Goal: Task Accomplishment & Management: Complete application form

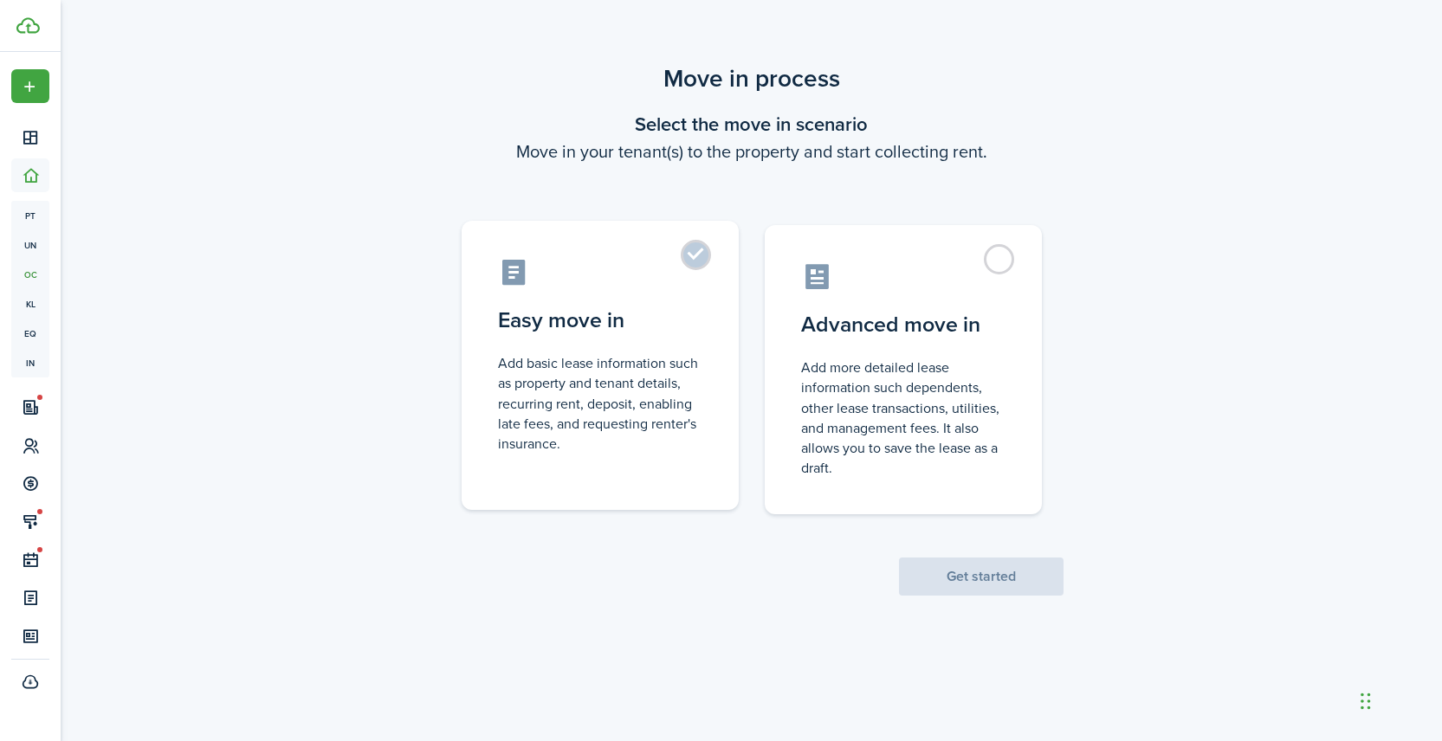
click at [699, 259] on label "Easy move in Add basic lease information such as property and tenant details, r…" at bounding box center [600, 365] width 277 height 289
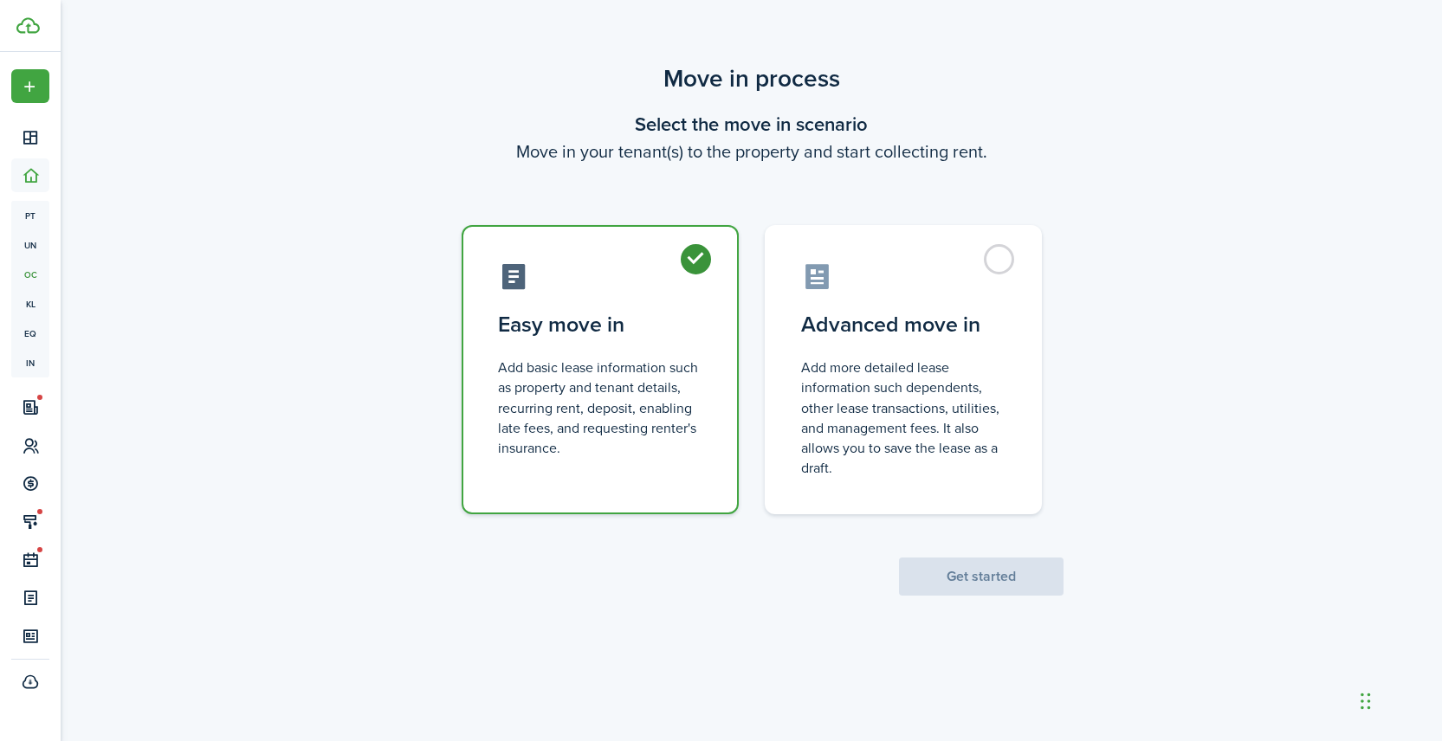
radio input "true"
click at [975, 574] on button "Get started" at bounding box center [981, 577] width 165 height 38
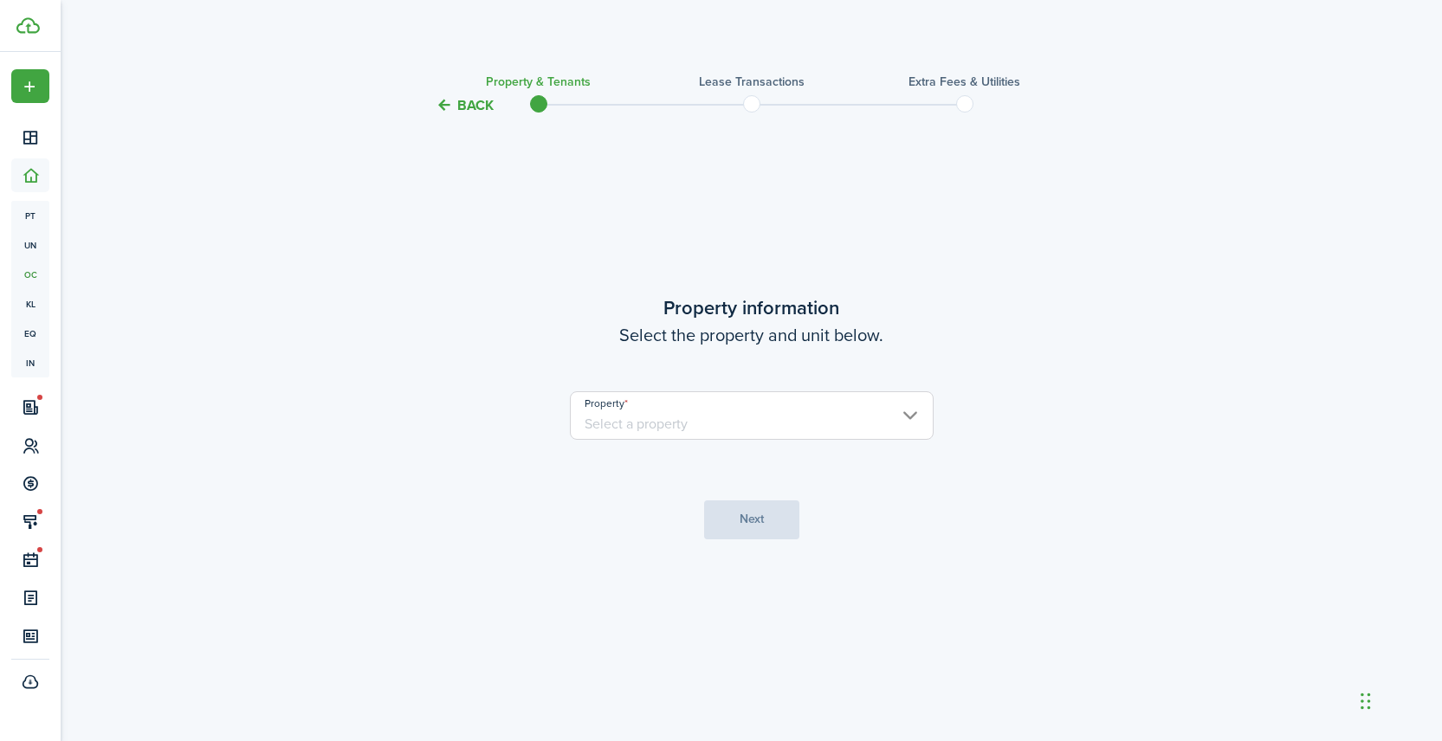
click at [477, 106] on button "Back" at bounding box center [465, 105] width 58 height 18
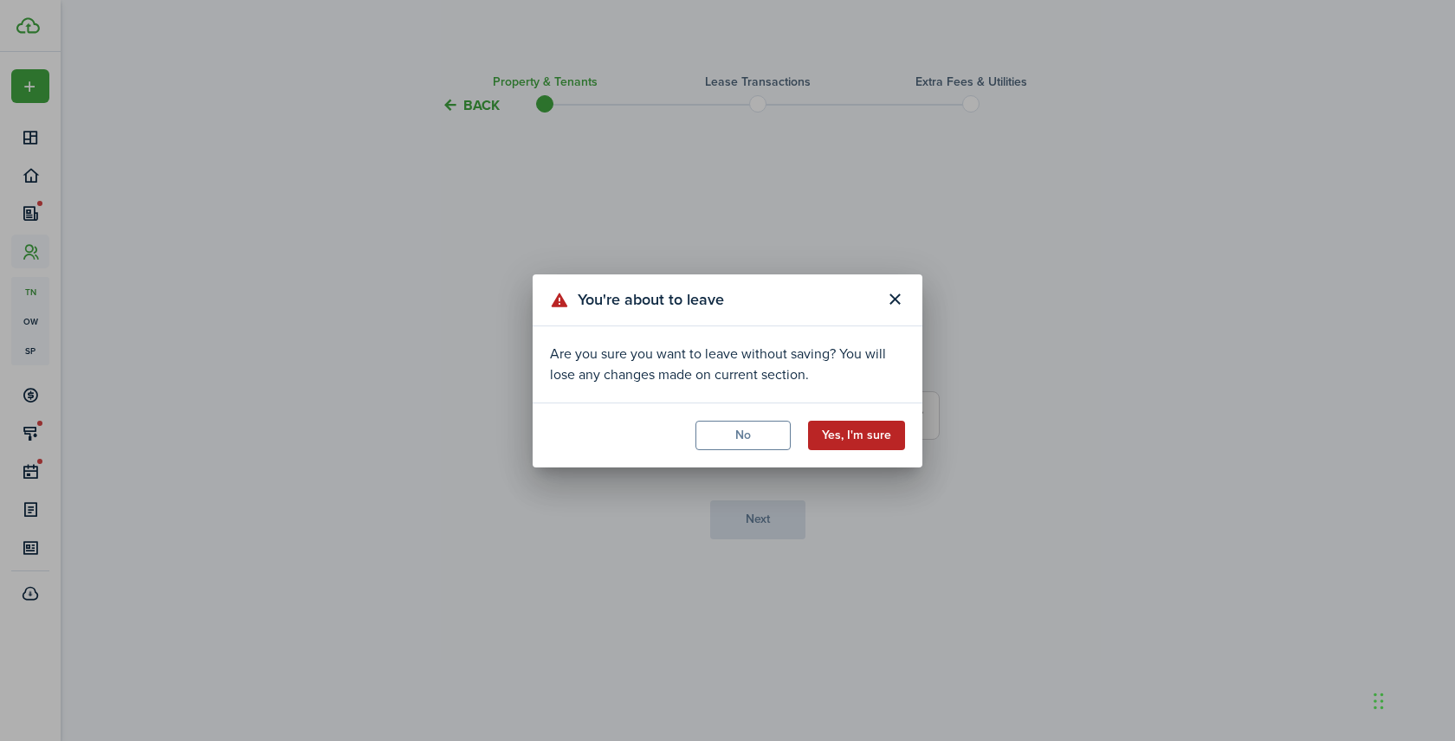
click at [870, 430] on button "Yes, I'm sure" at bounding box center [856, 435] width 97 height 29
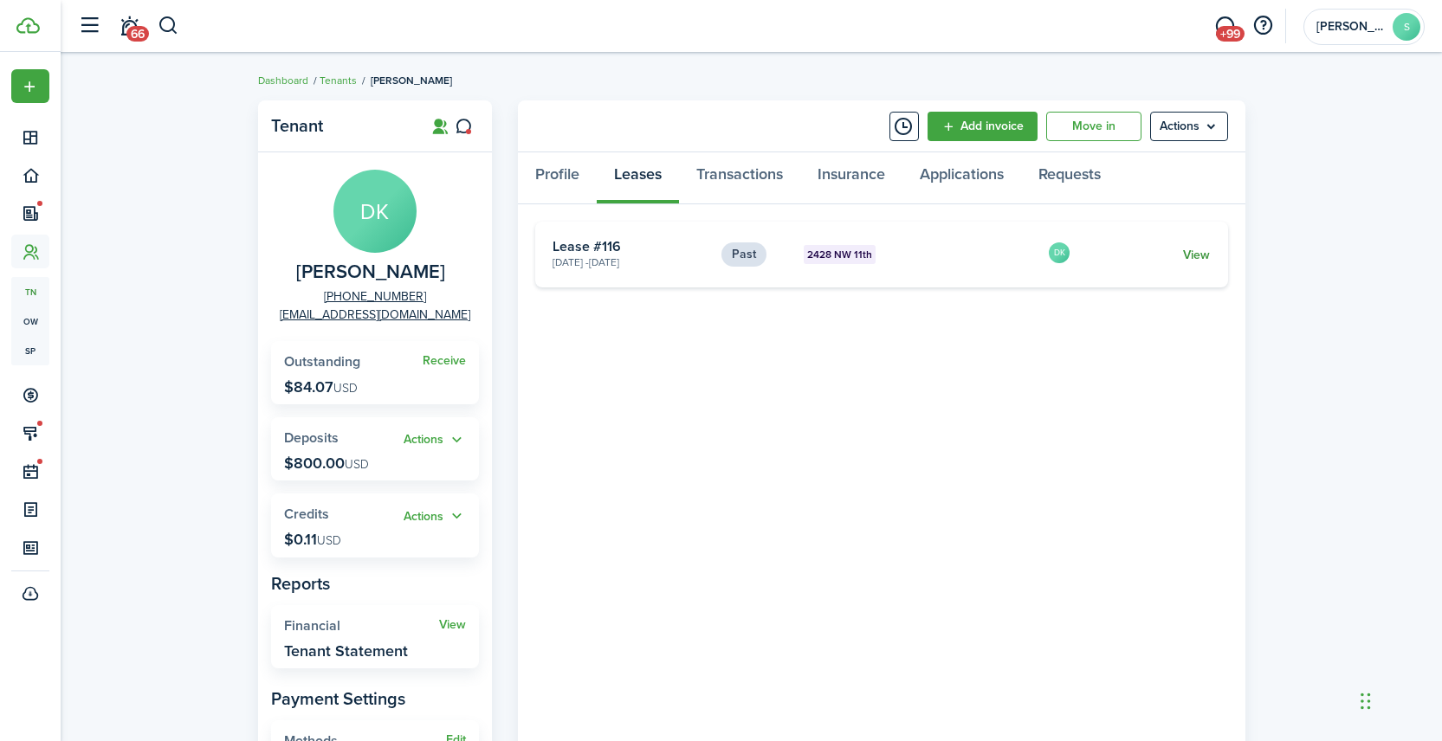
click at [1196, 253] on link "View" at bounding box center [1196, 255] width 27 height 18
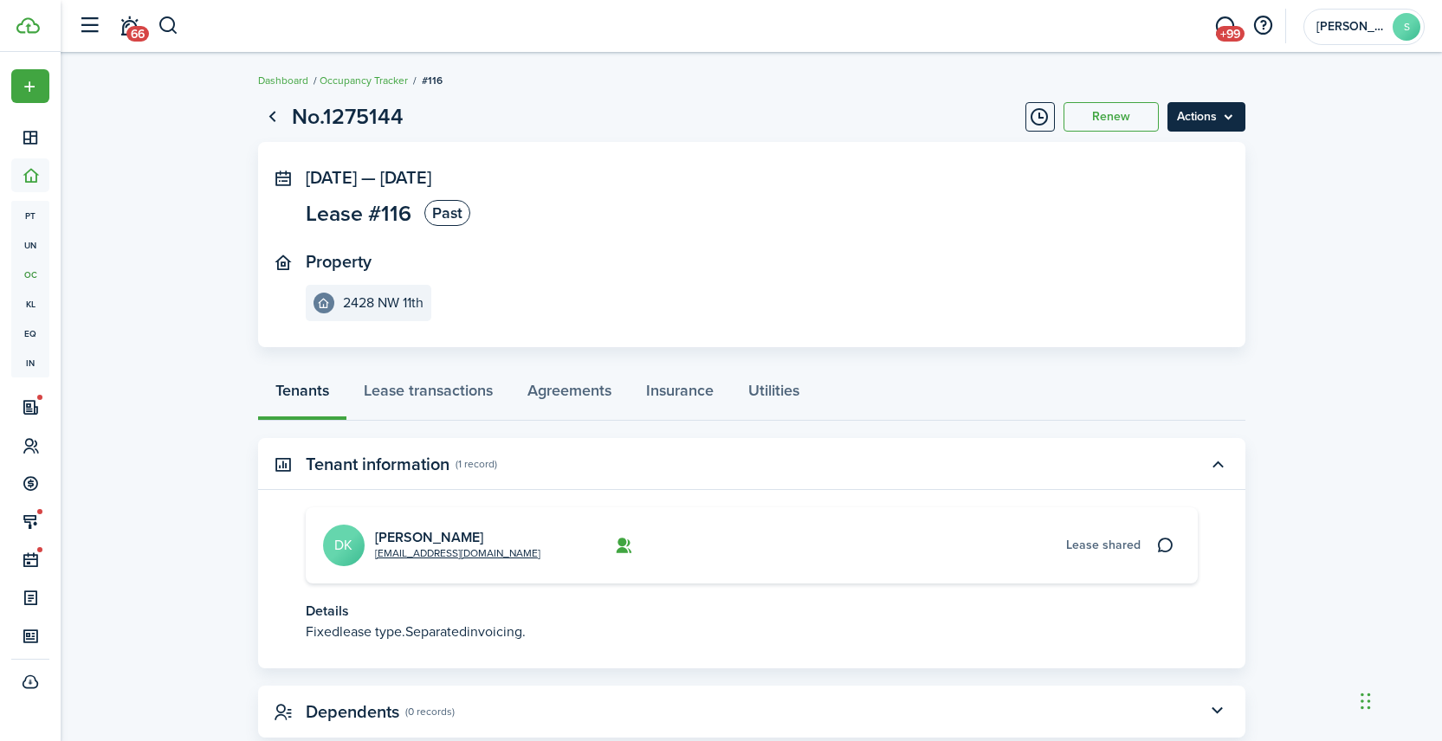
click at [1208, 116] on menu-btn "Actions" at bounding box center [1207, 116] width 78 height 29
click at [1111, 117] on button "Renew" at bounding box center [1111, 116] width 95 height 29
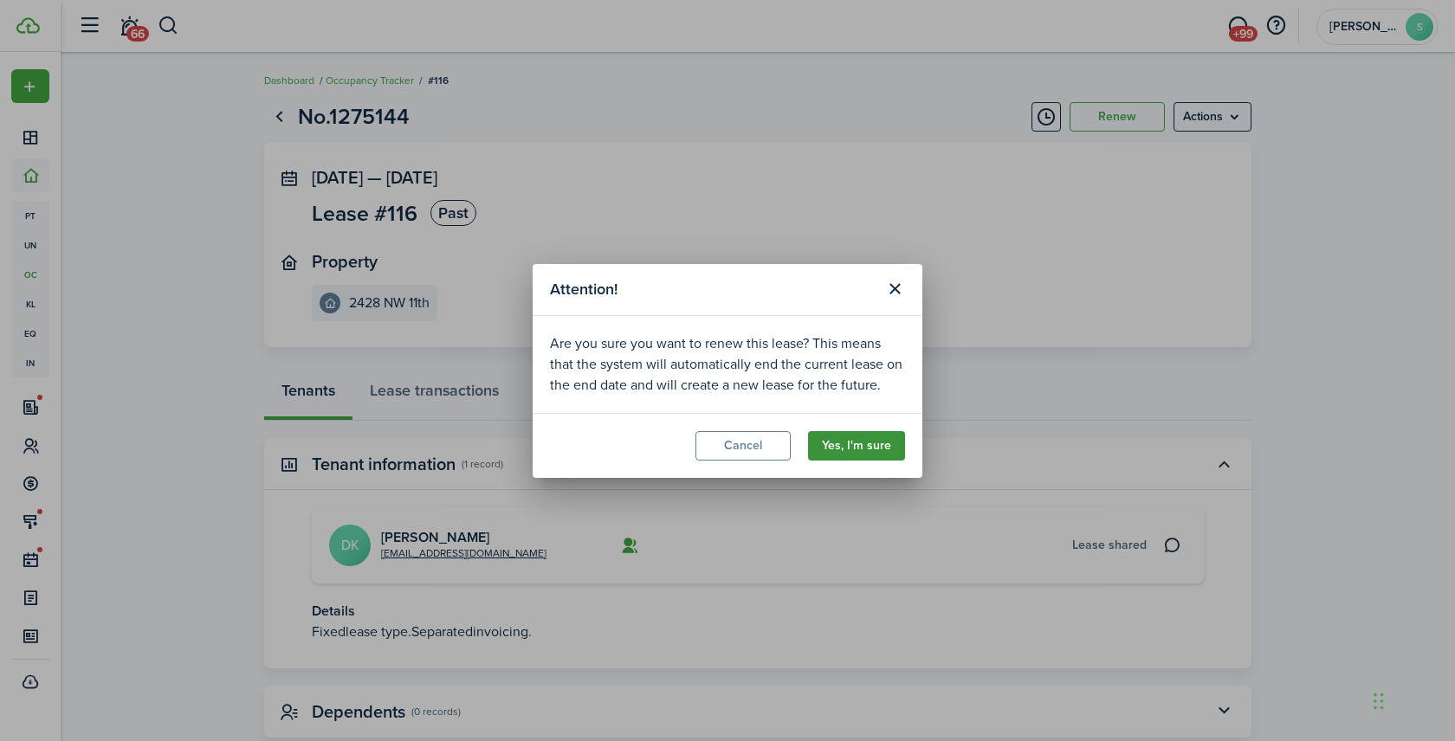
click at [857, 450] on button "Yes, I'm sure" at bounding box center [856, 445] width 97 height 29
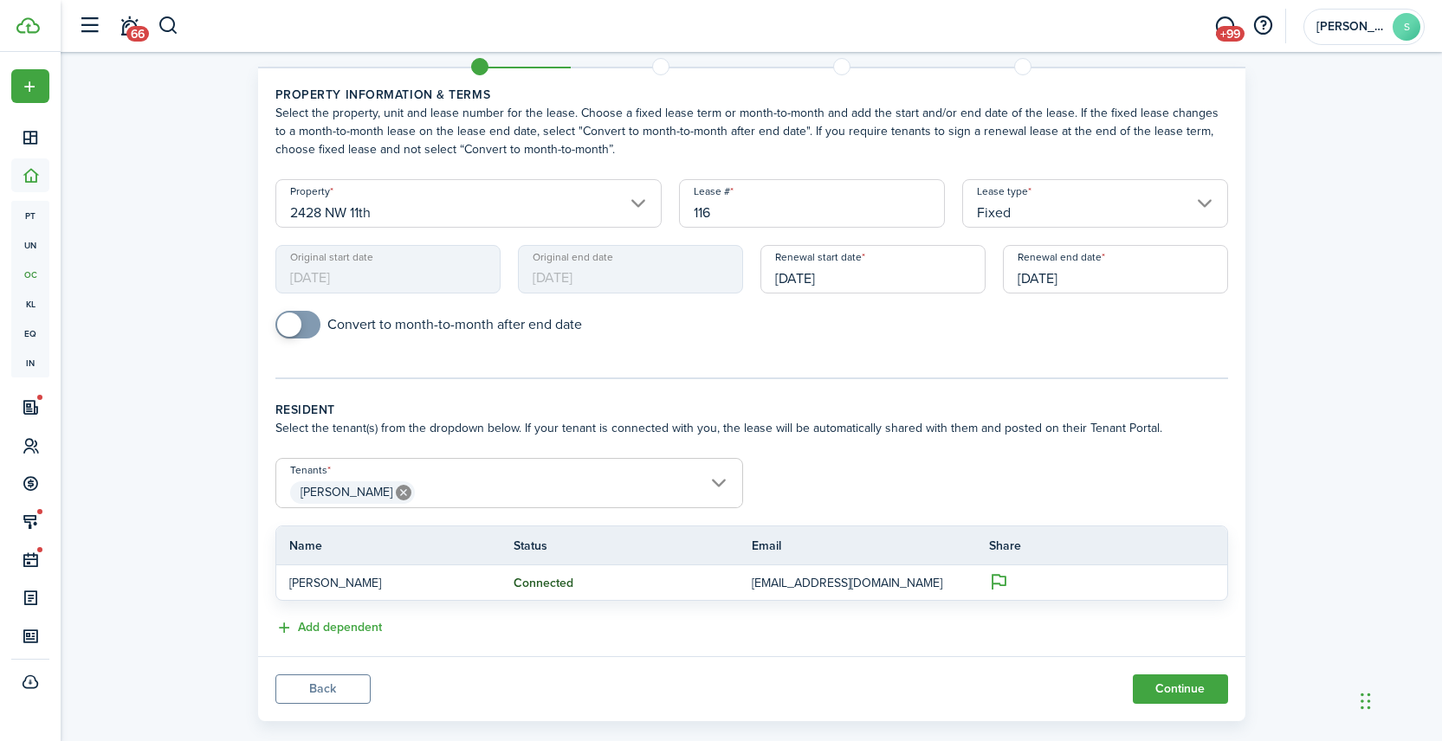
scroll to position [78, 0]
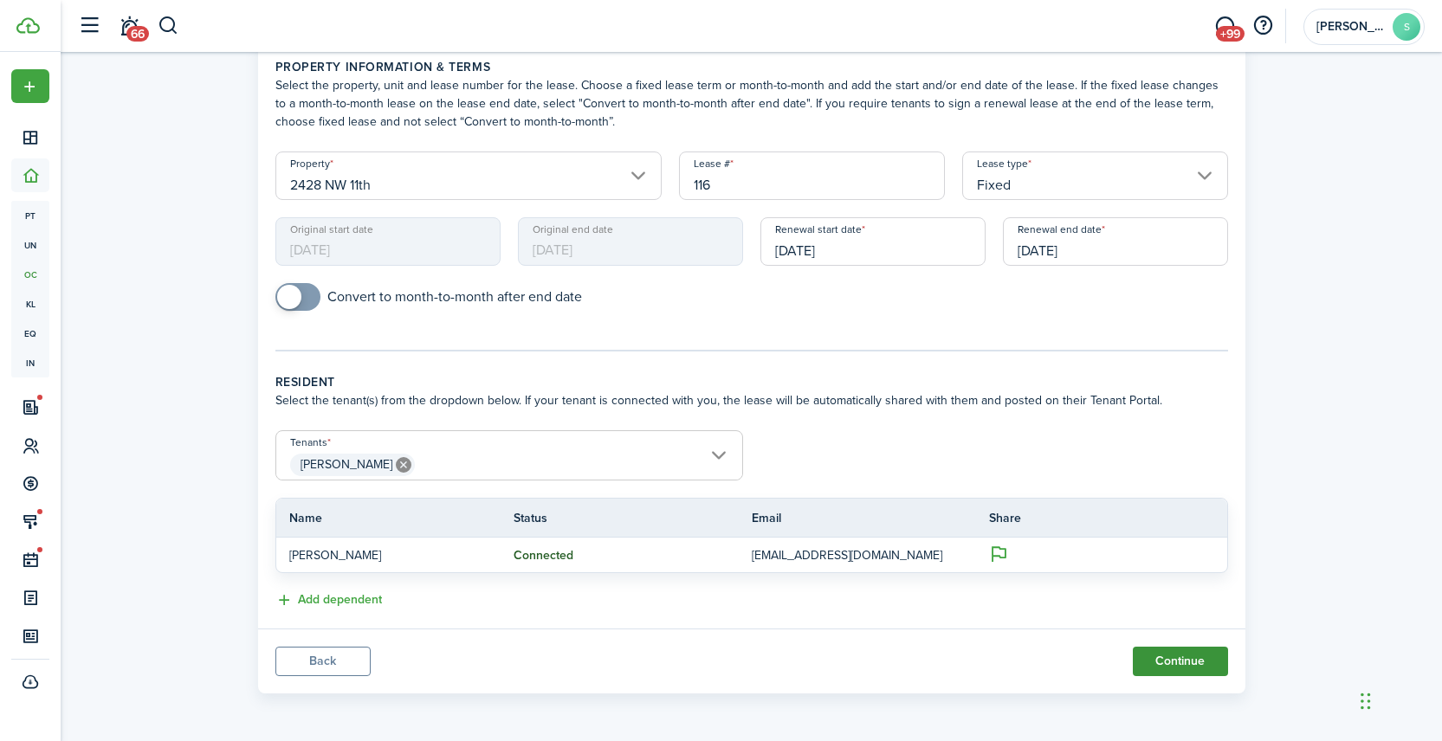
click at [1182, 657] on button "Continue" at bounding box center [1180, 661] width 95 height 29
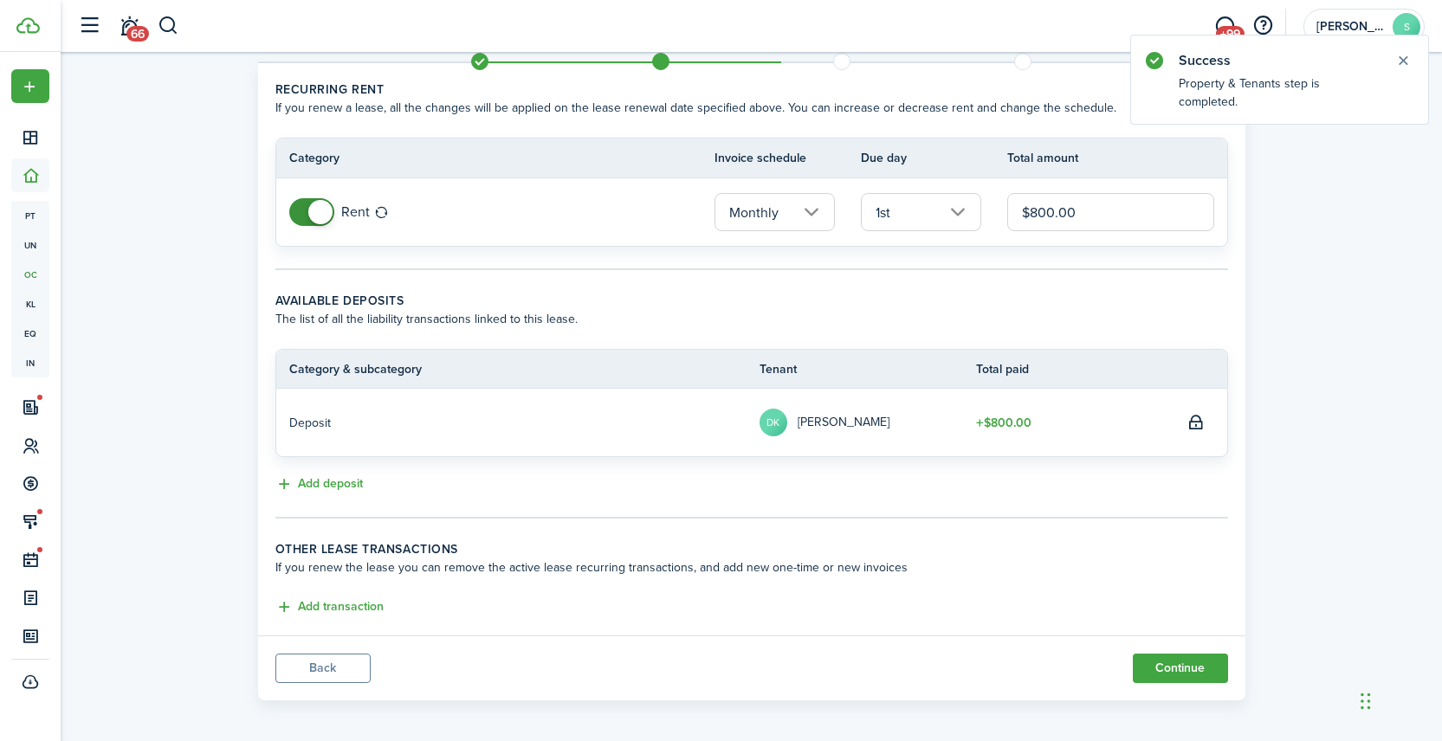
scroll to position [62, 0]
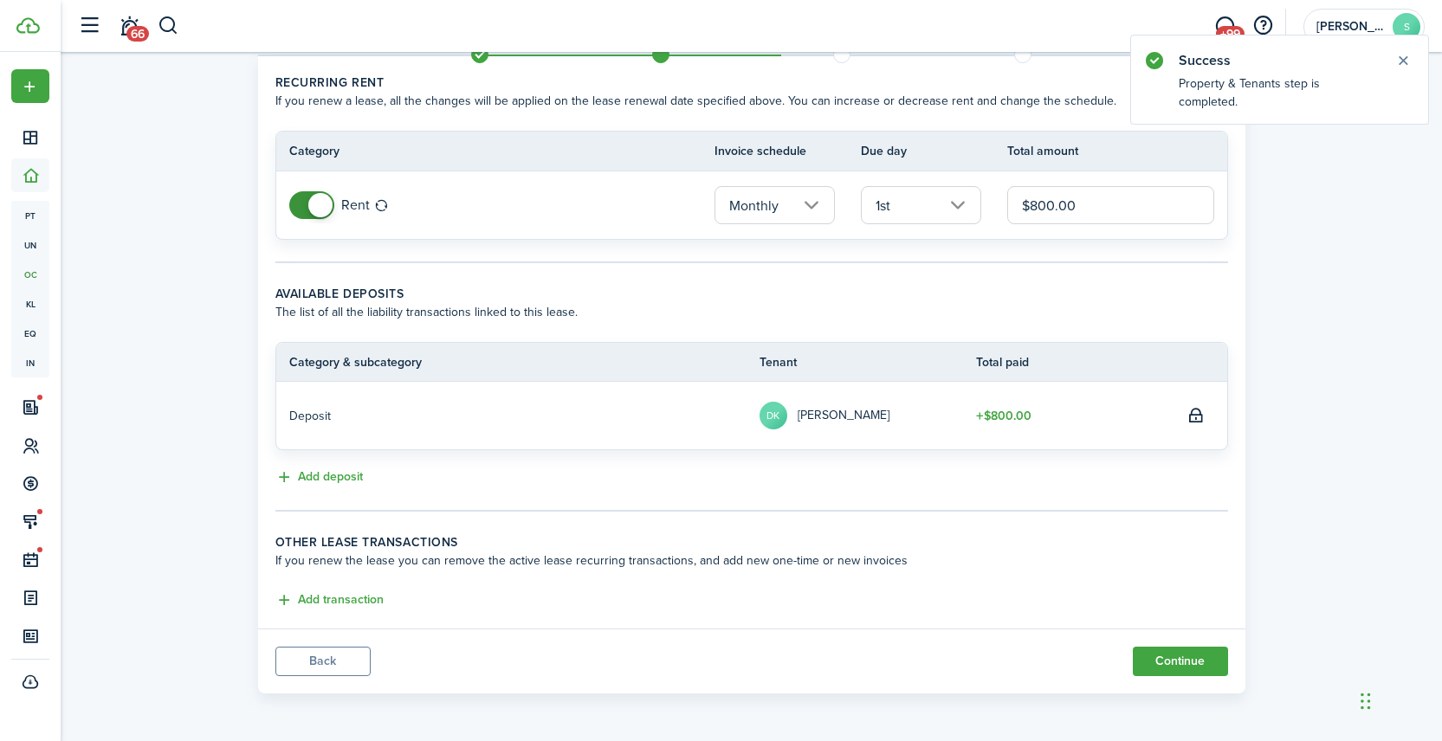
click at [1050, 206] on input "$800.00" at bounding box center [1110, 205] width 206 height 38
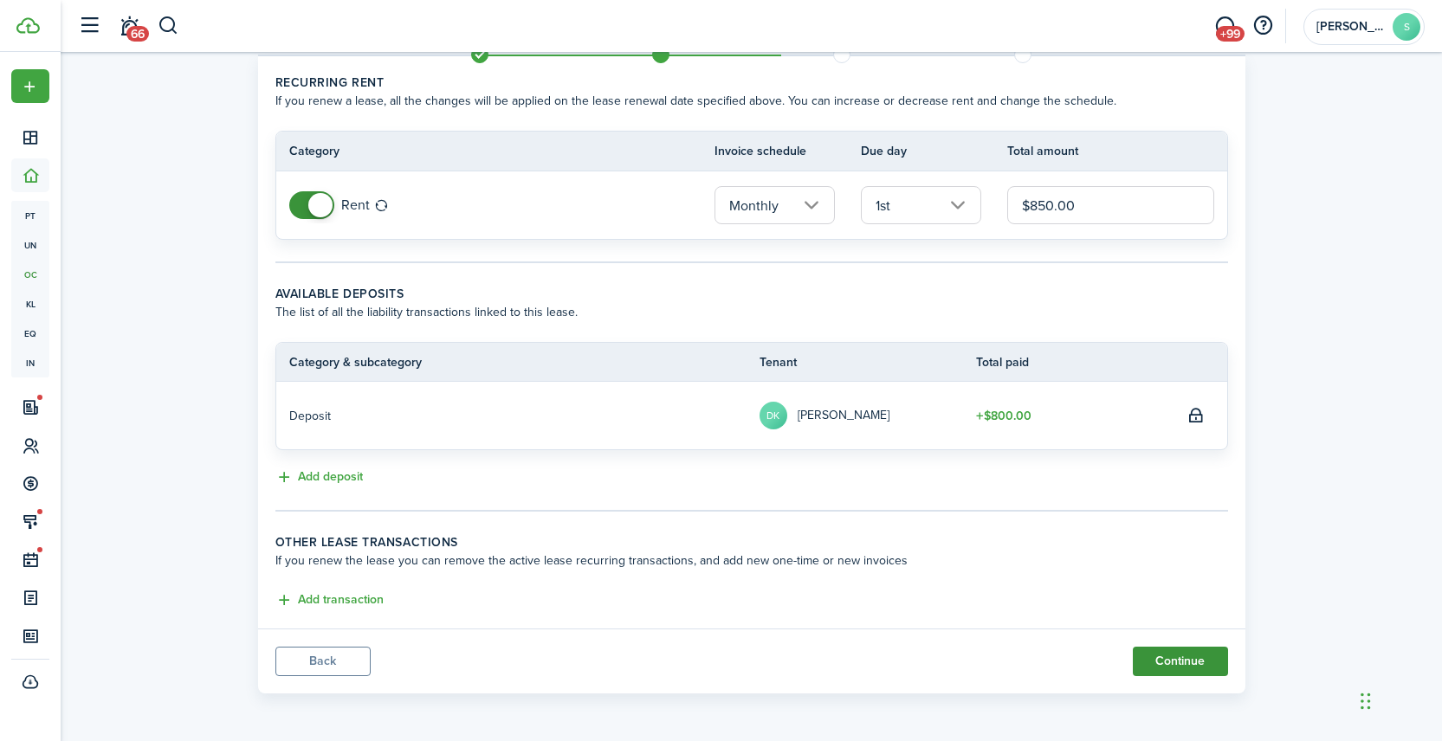
type input "$850.00"
click at [1187, 656] on button "Continue" at bounding box center [1180, 661] width 95 height 29
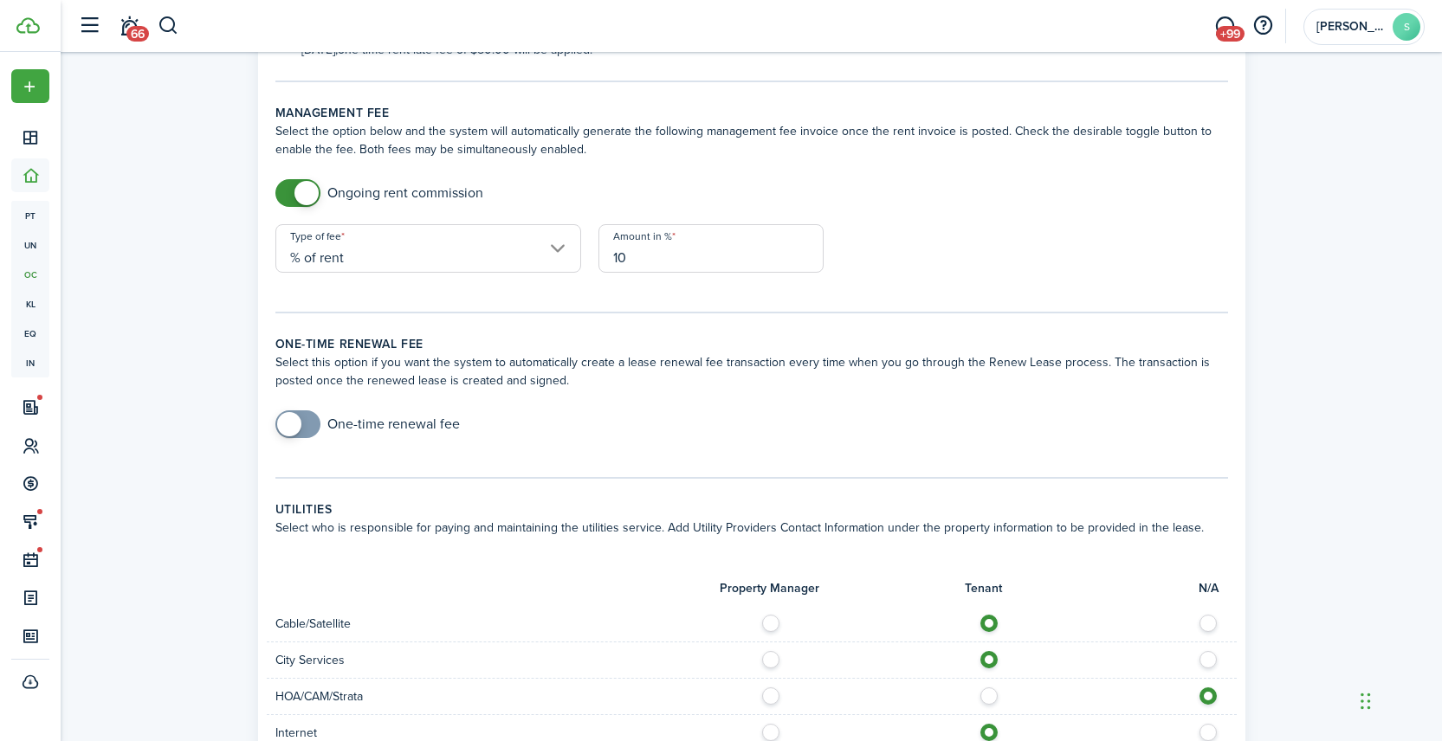
scroll to position [549, 0]
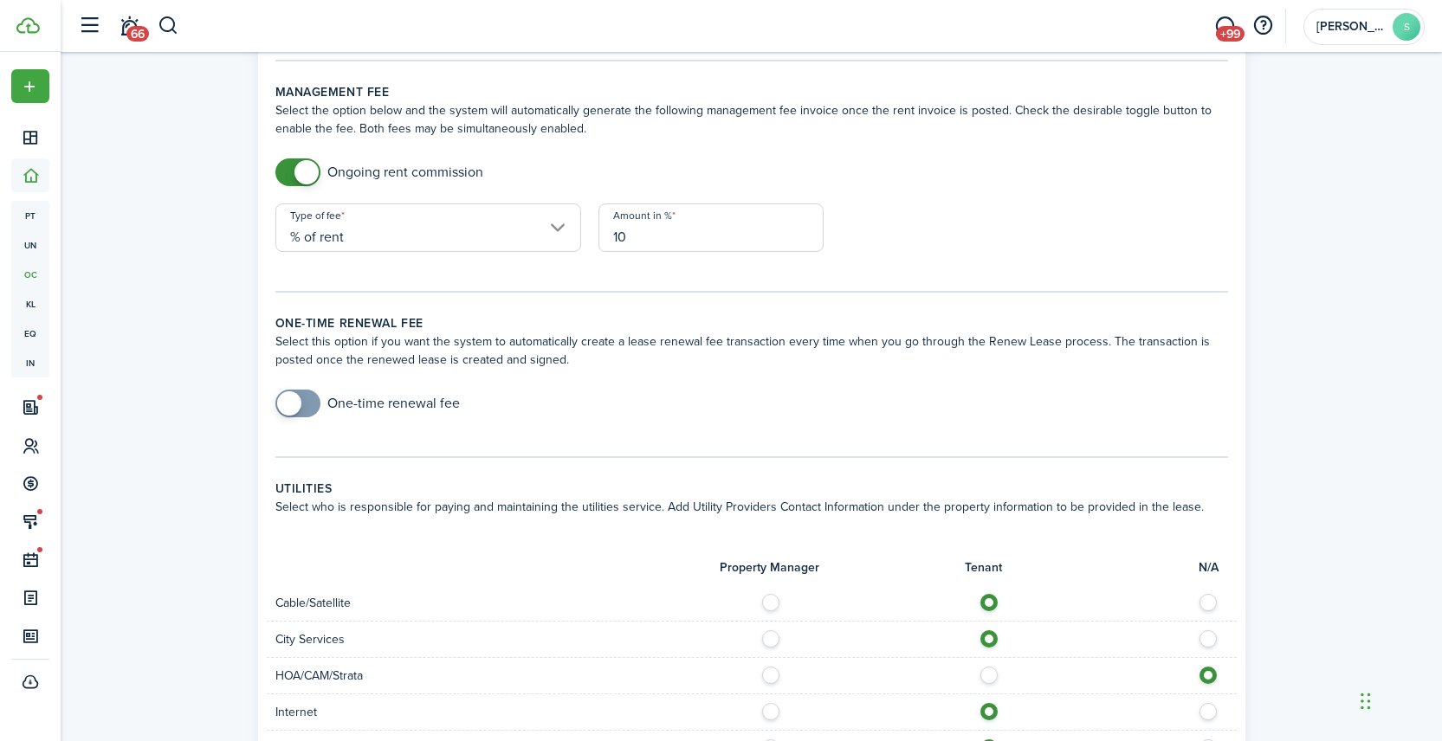
checkbox input "true"
click at [285, 405] on span at bounding box center [289, 404] width 24 height 24
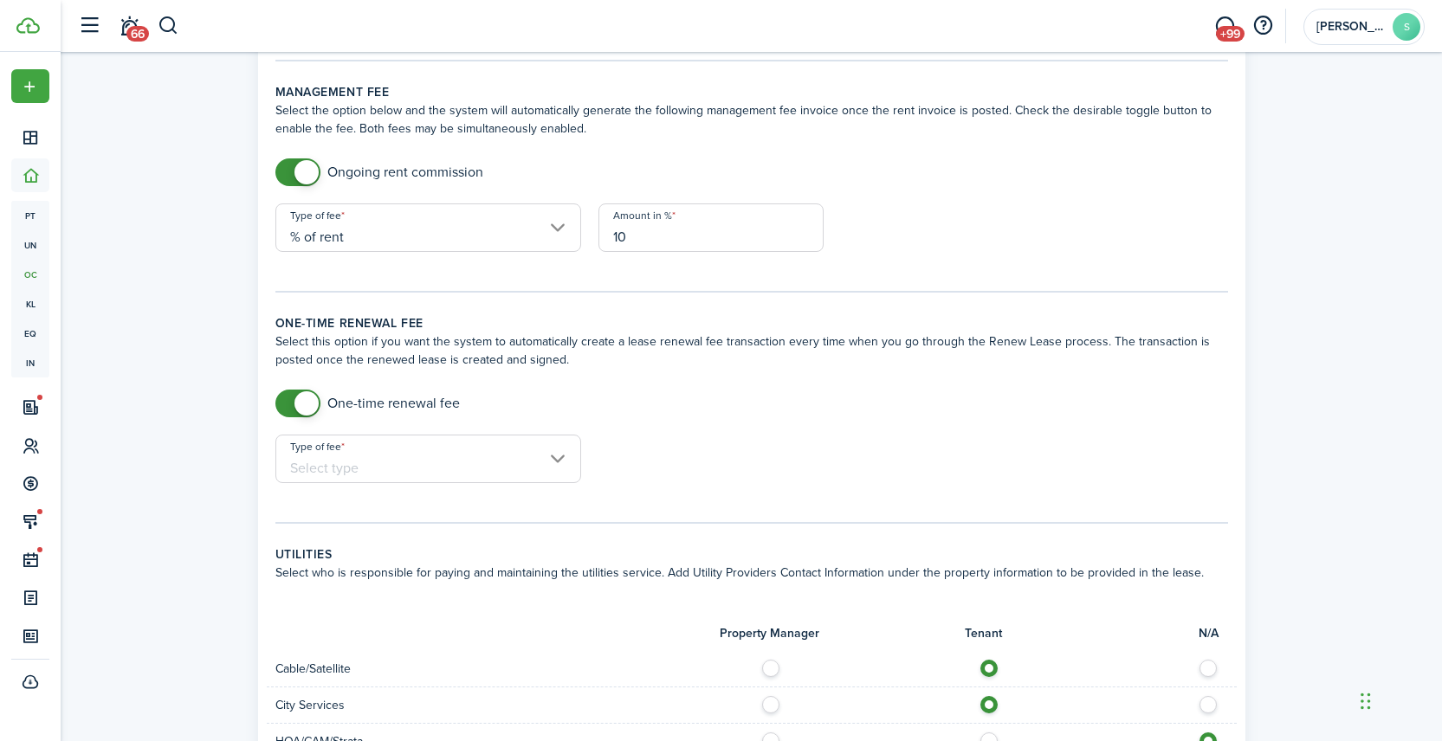
scroll to position [560, 0]
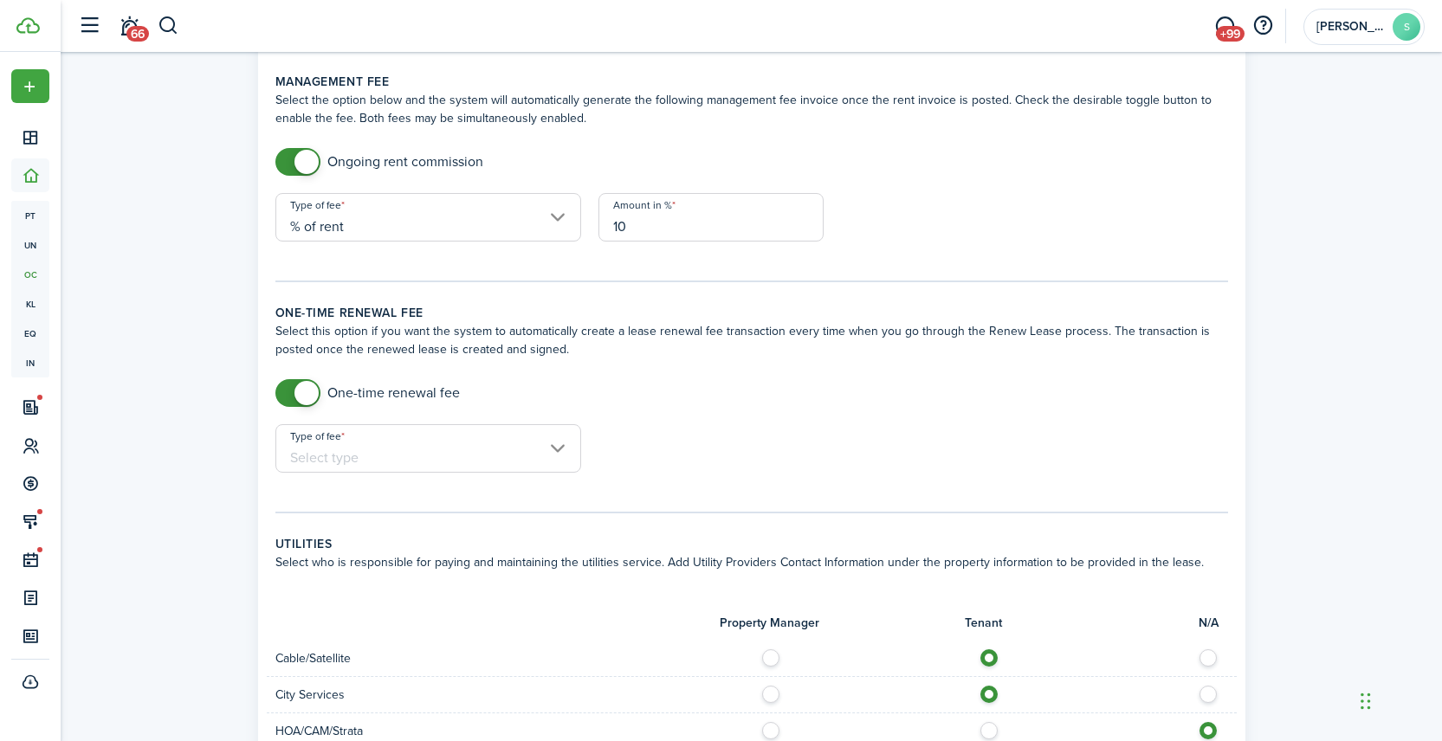
click at [430, 446] on input "Type of fee" at bounding box center [428, 448] width 306 height 49
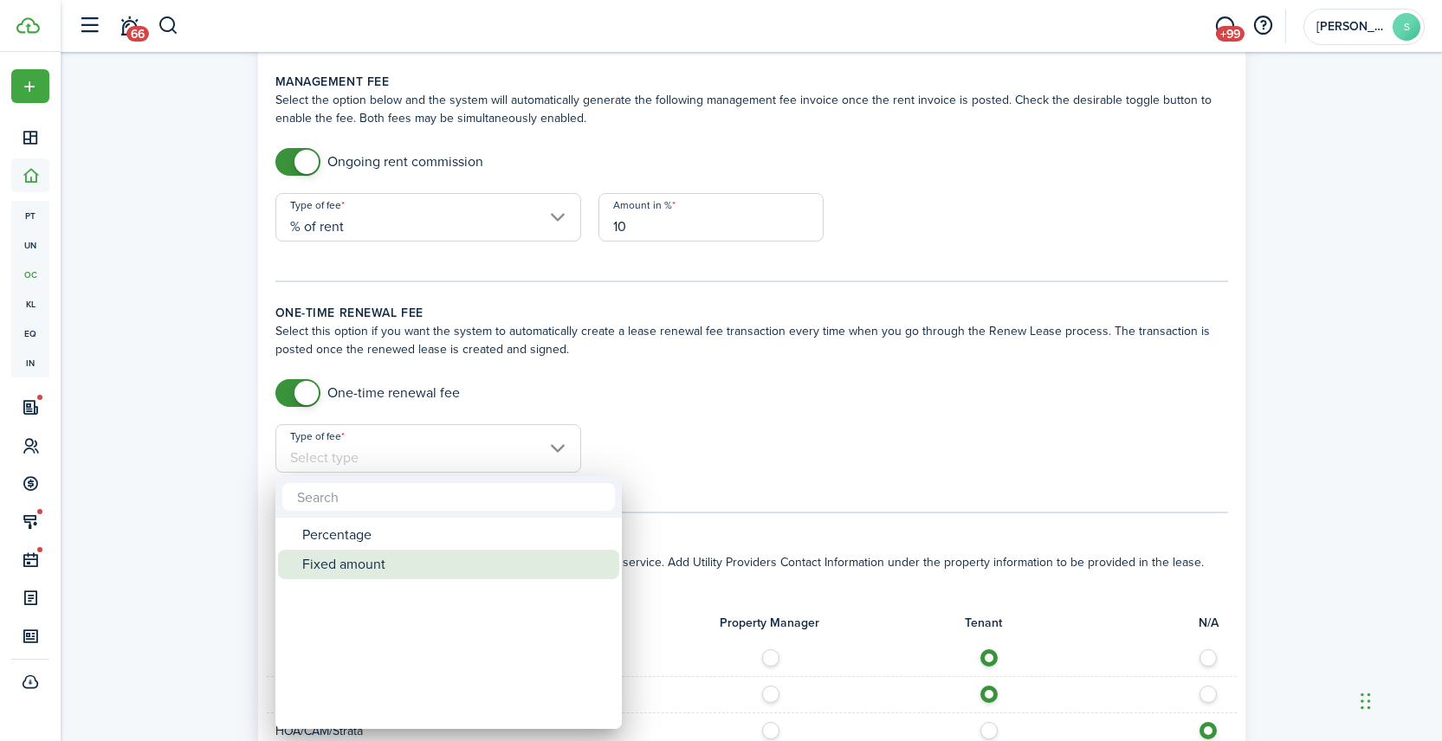
click at [375, 565] on div "Fixed amount" at bounding box center [455, 564] width 307 height 29
type input "Fixed amount"
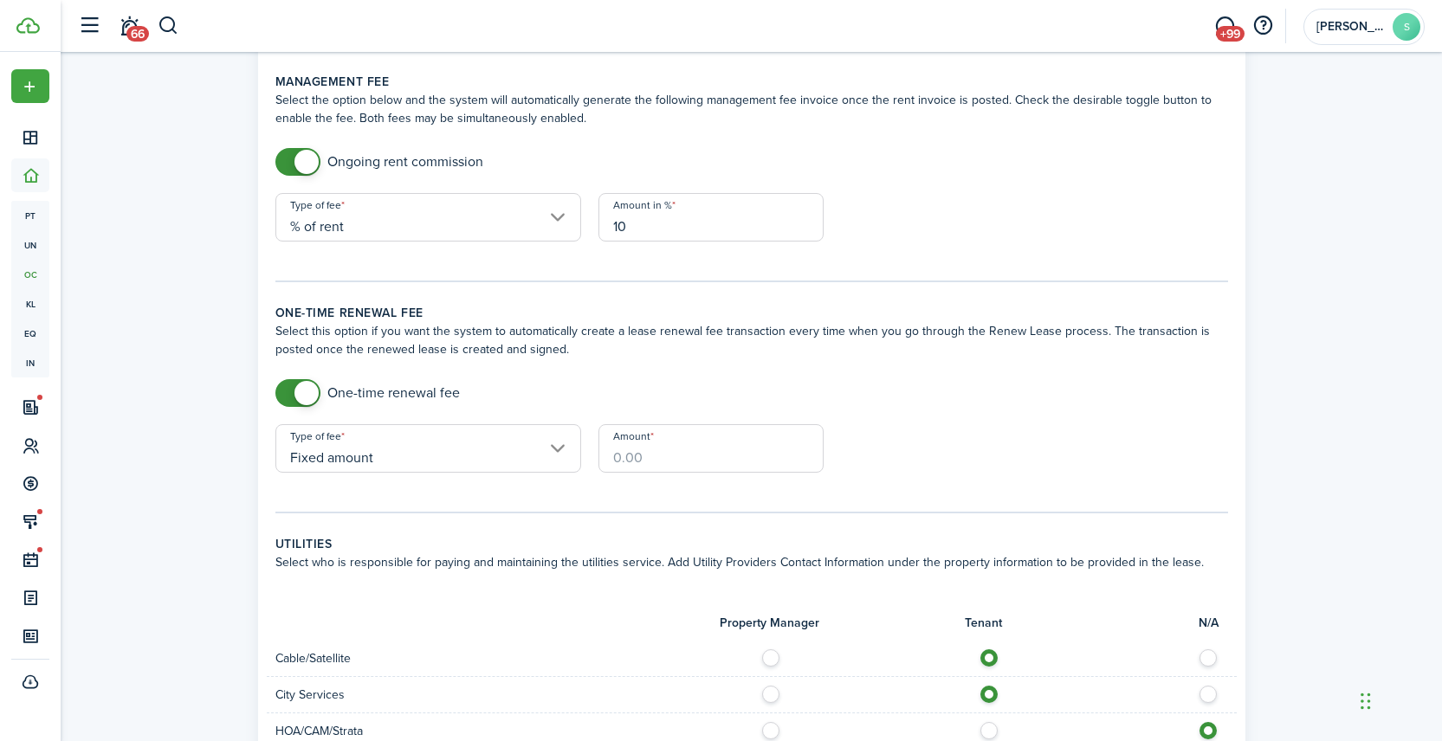
drag, startPoint x: 641, startPoint y: 457, endPoint x: 581, endPoint y: 450, distance: 60.3
click at [581, 450] on form "One-time renewal fee Type of fee Fixed amount Amount" at bounding box center [752, 434] width 970 height 111
click at [1067, 450] on form "One-time renewal fee Type of fee Fixed amount Amount $50" at bounding box center [752, 434] width 970 height 111
type input "$50.00"
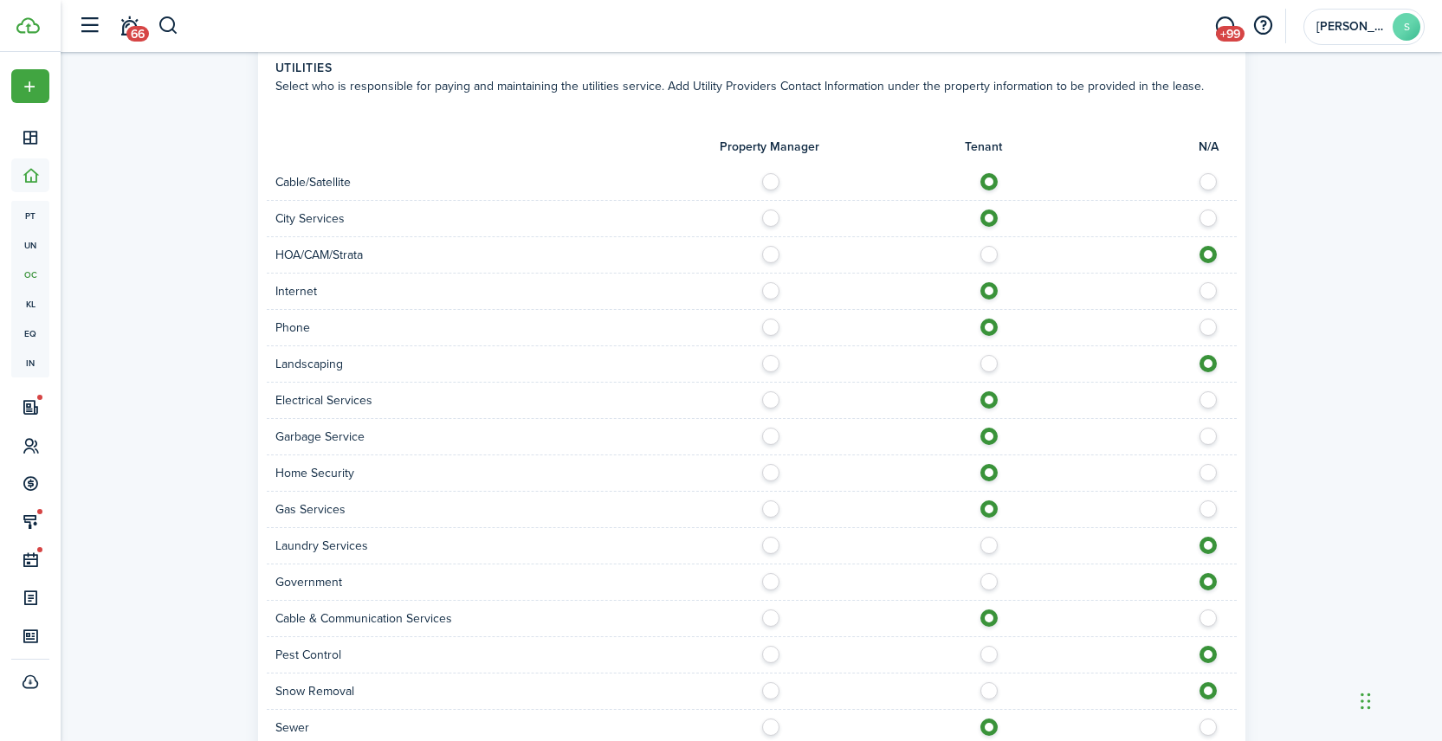
scroll to position [1207, 0]
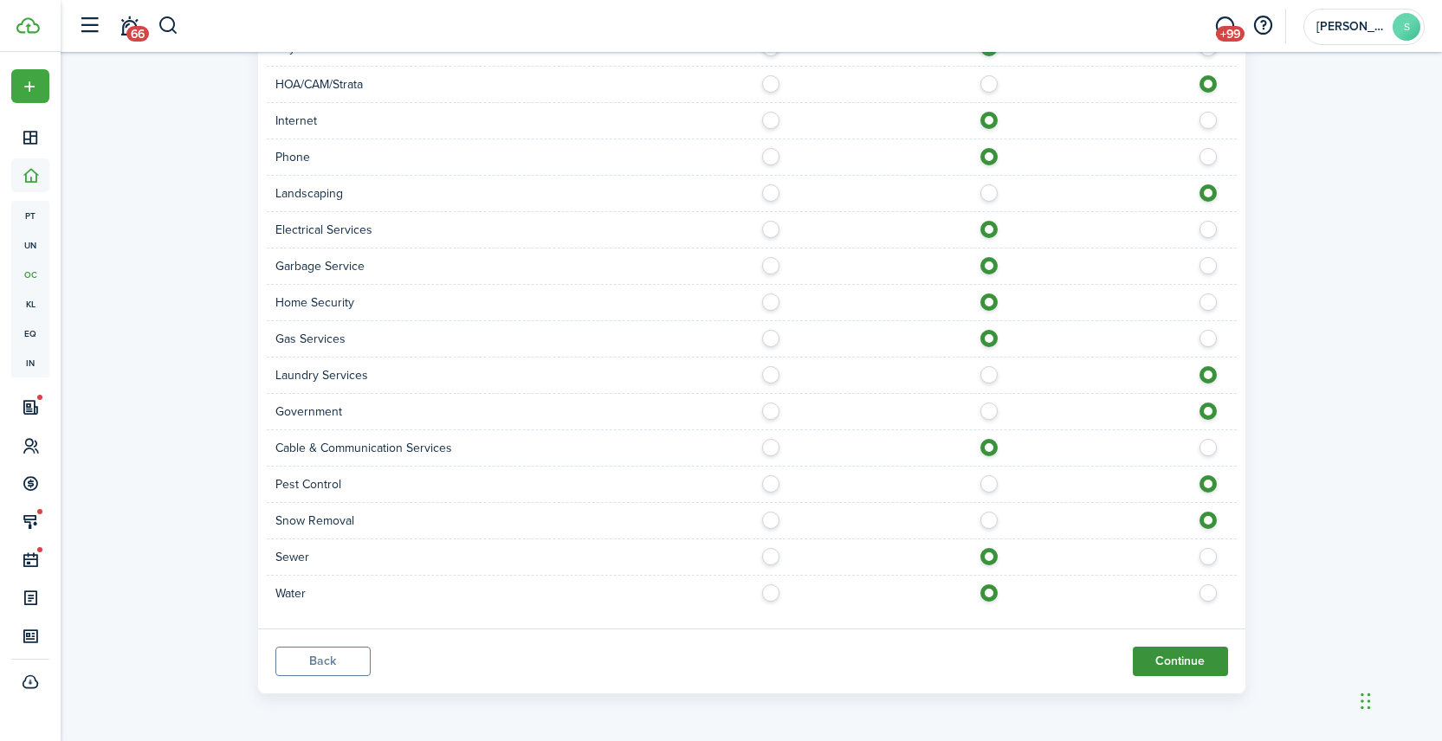
click at [1189, 667] on button "Continue" at bounding box center [1180, 661] width 95 height 29
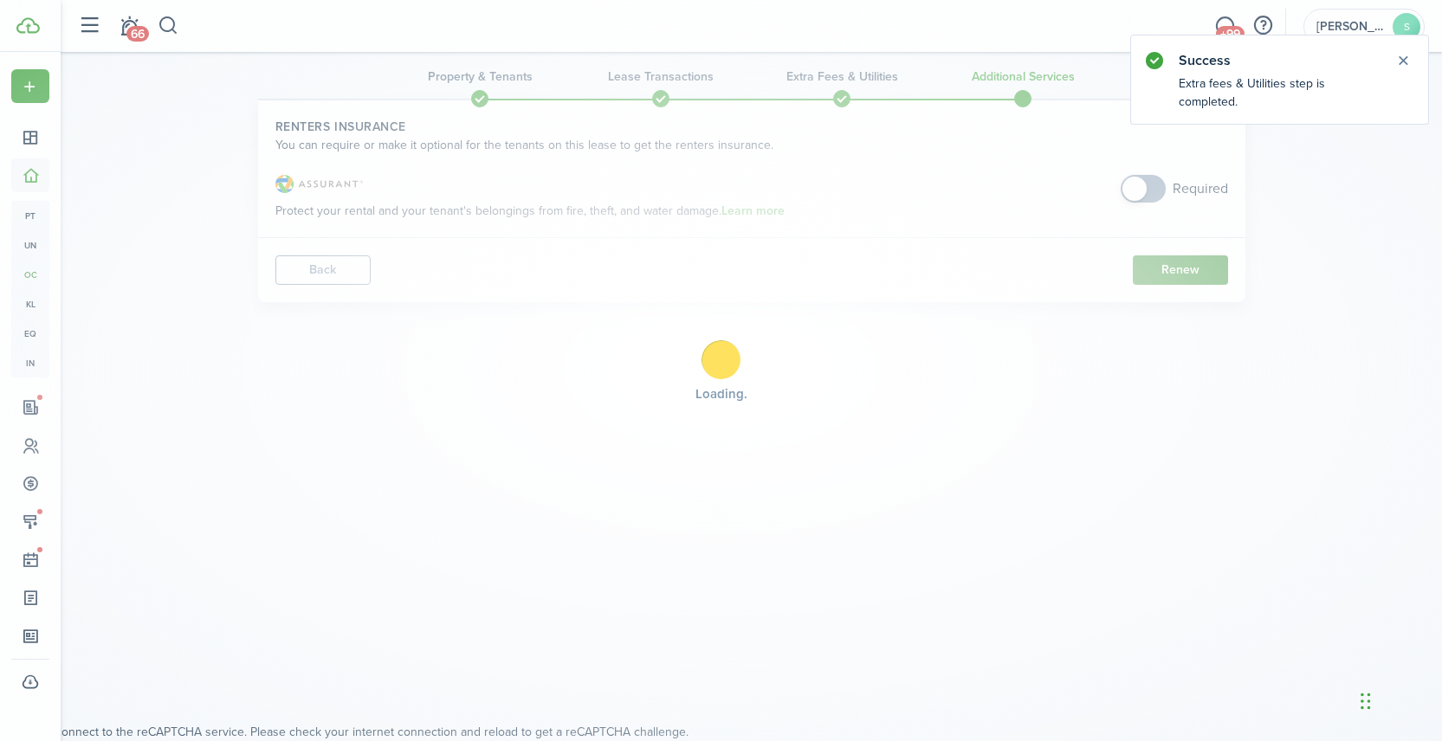
scroll to position [0, 0]
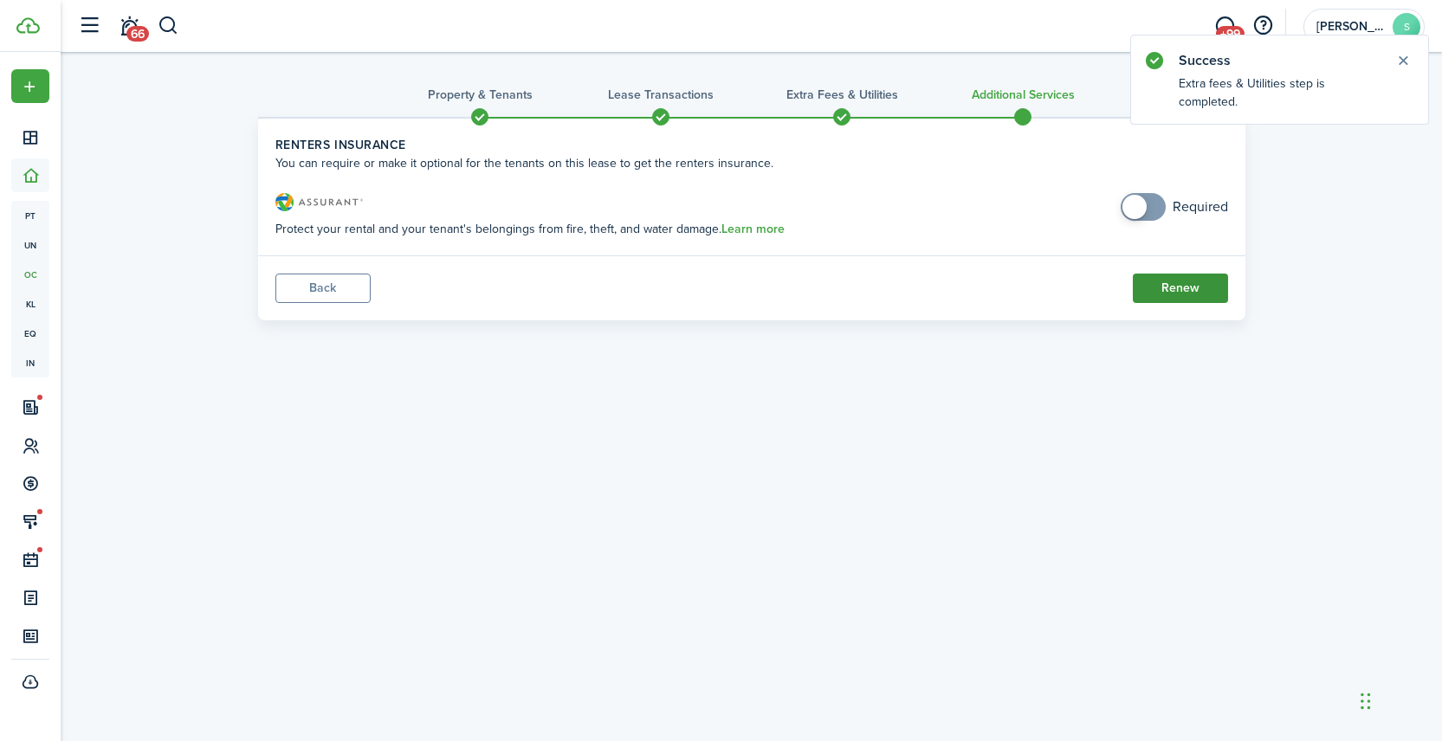
click at [1172, 288] on button "Renew" at bounding box center [1180, 288] width 95 height 29
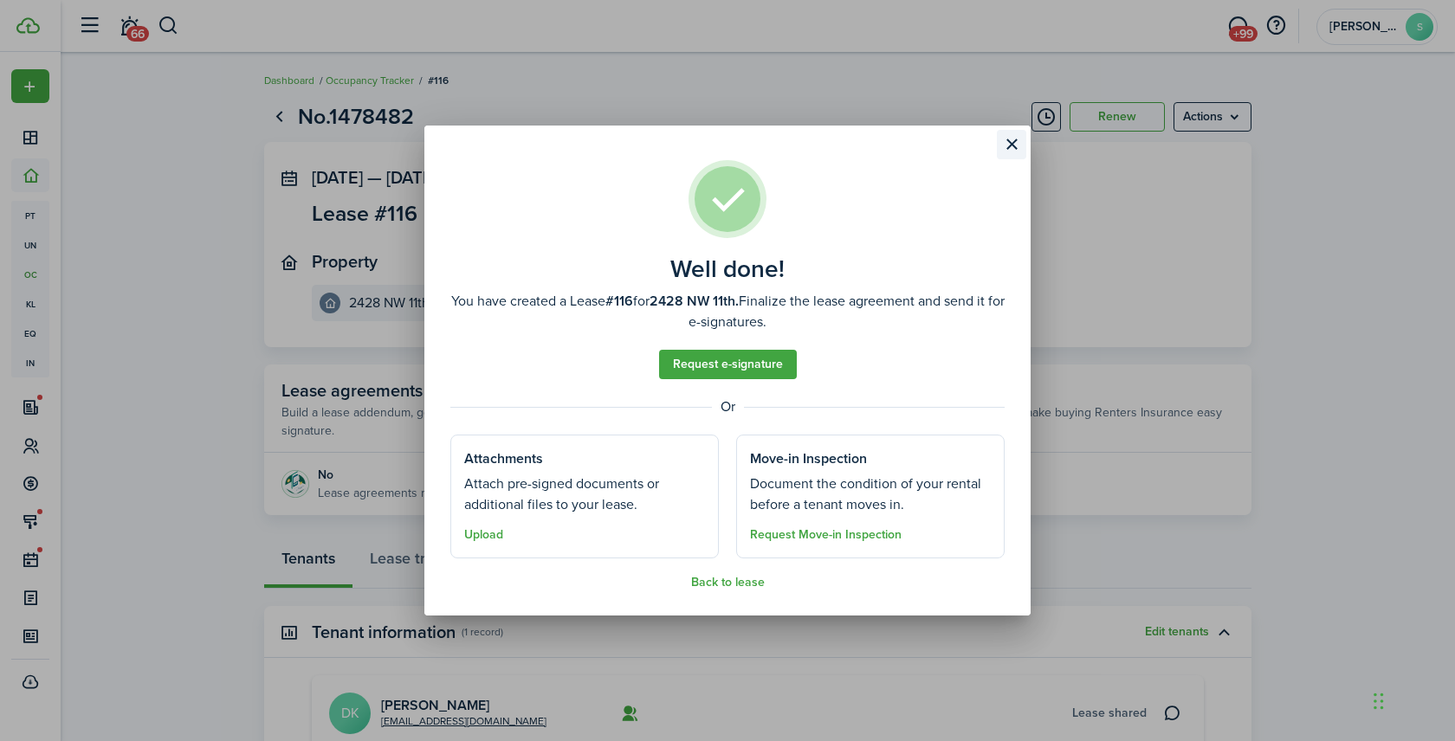
click at [1010, 144] on button "Close modal" at bounding box center [1011, 144] width 29 height 29
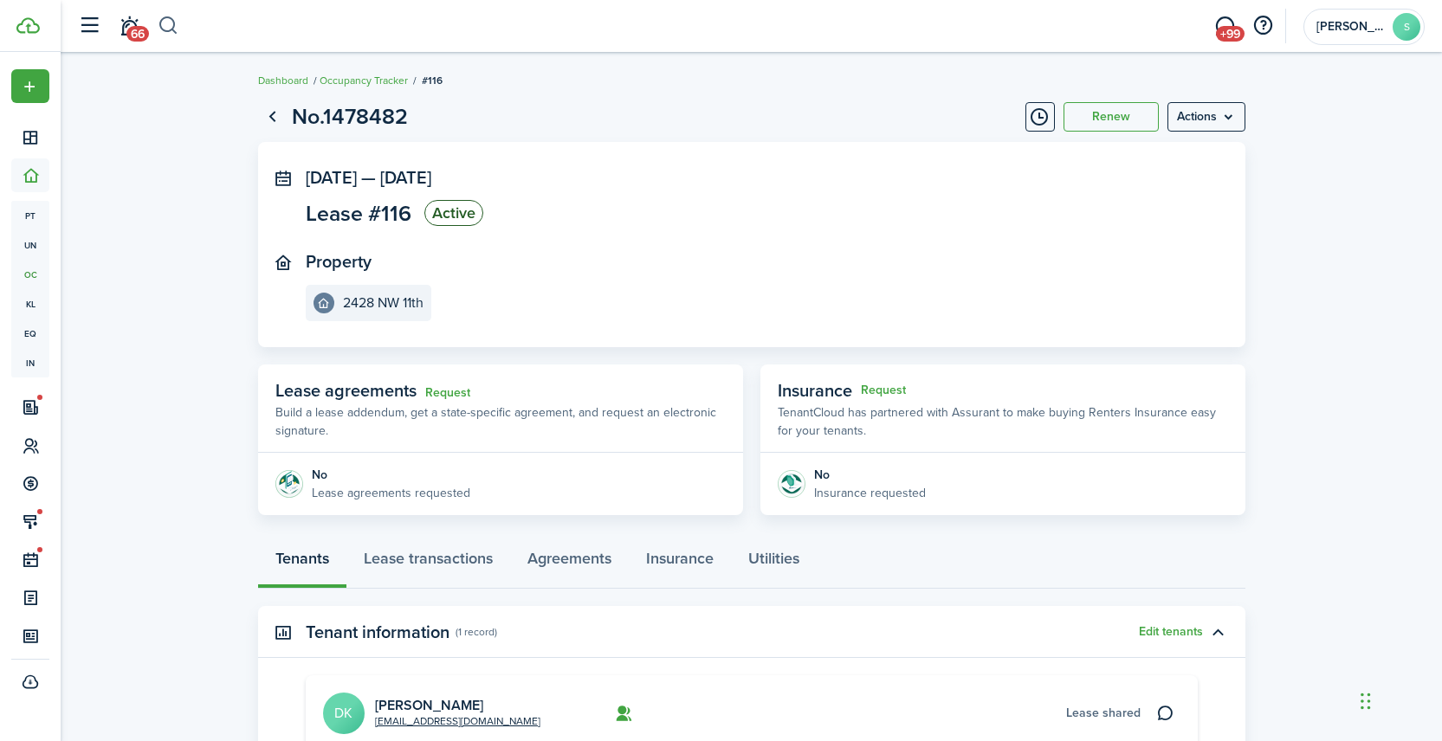
click at [172, 23] on button "button" at bounding box center [169, 25] width 22 height 29
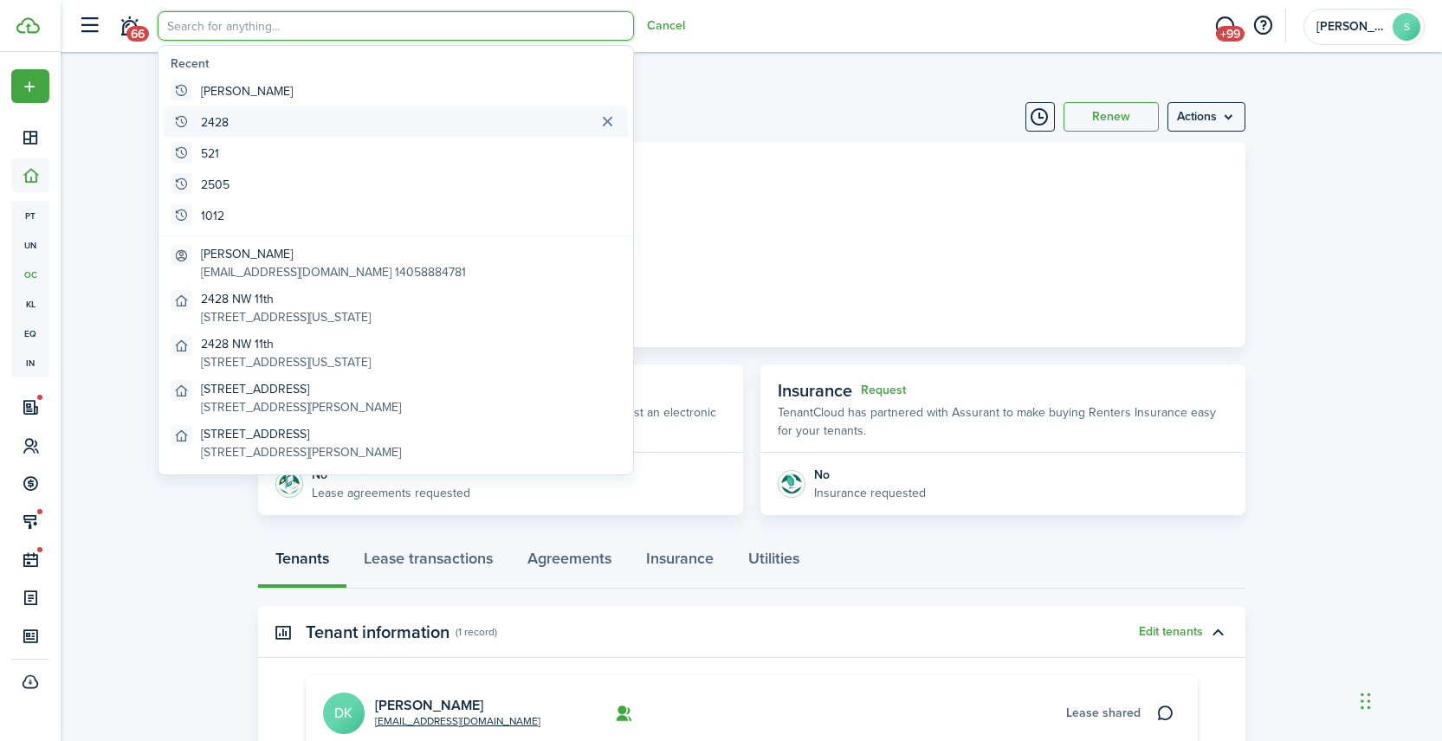
click at [227, 122] on global-search-item-title "2428" at bounding box center [215, 122] width 28 height 18
type input "2428"
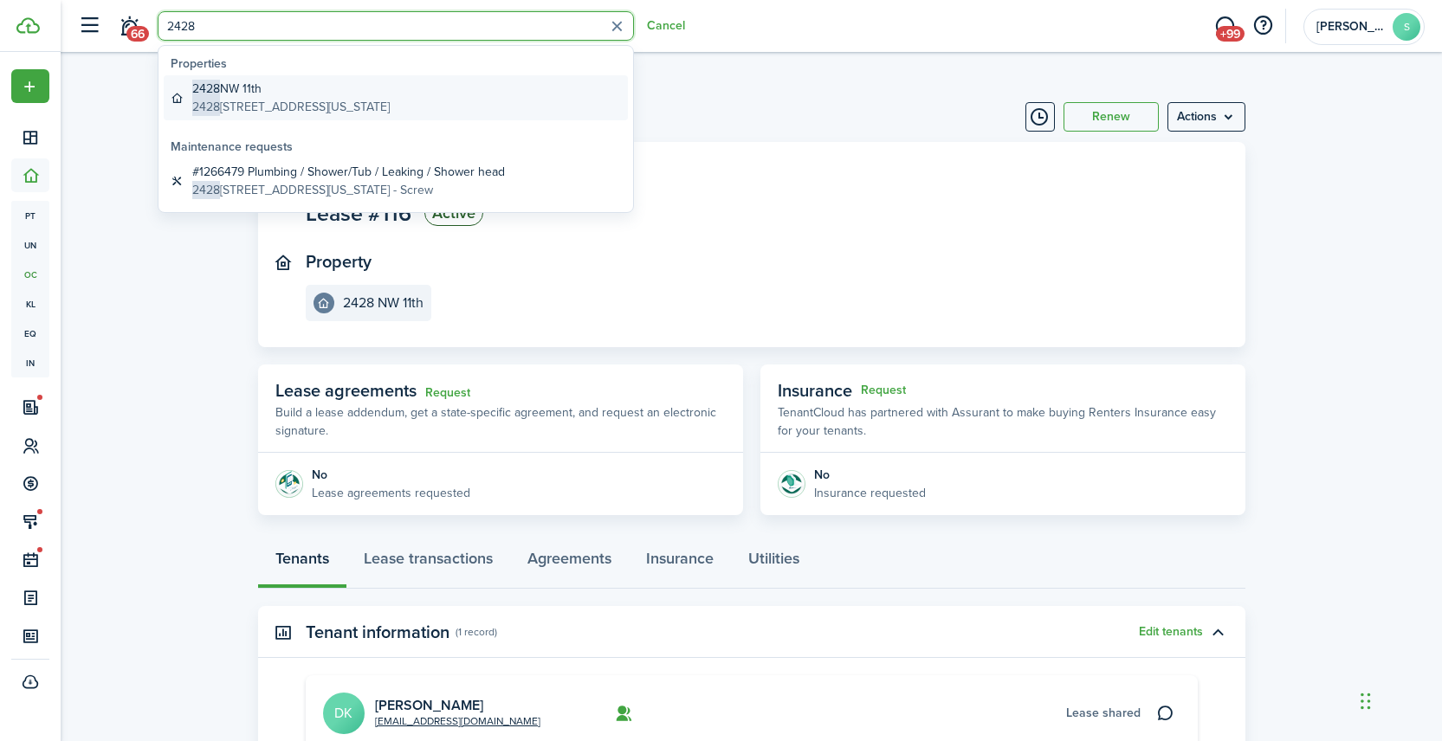
click at [330, 91] on global-search-item-title "2428 NW 11th" at bounding box center [290, 89] width 197 height 18
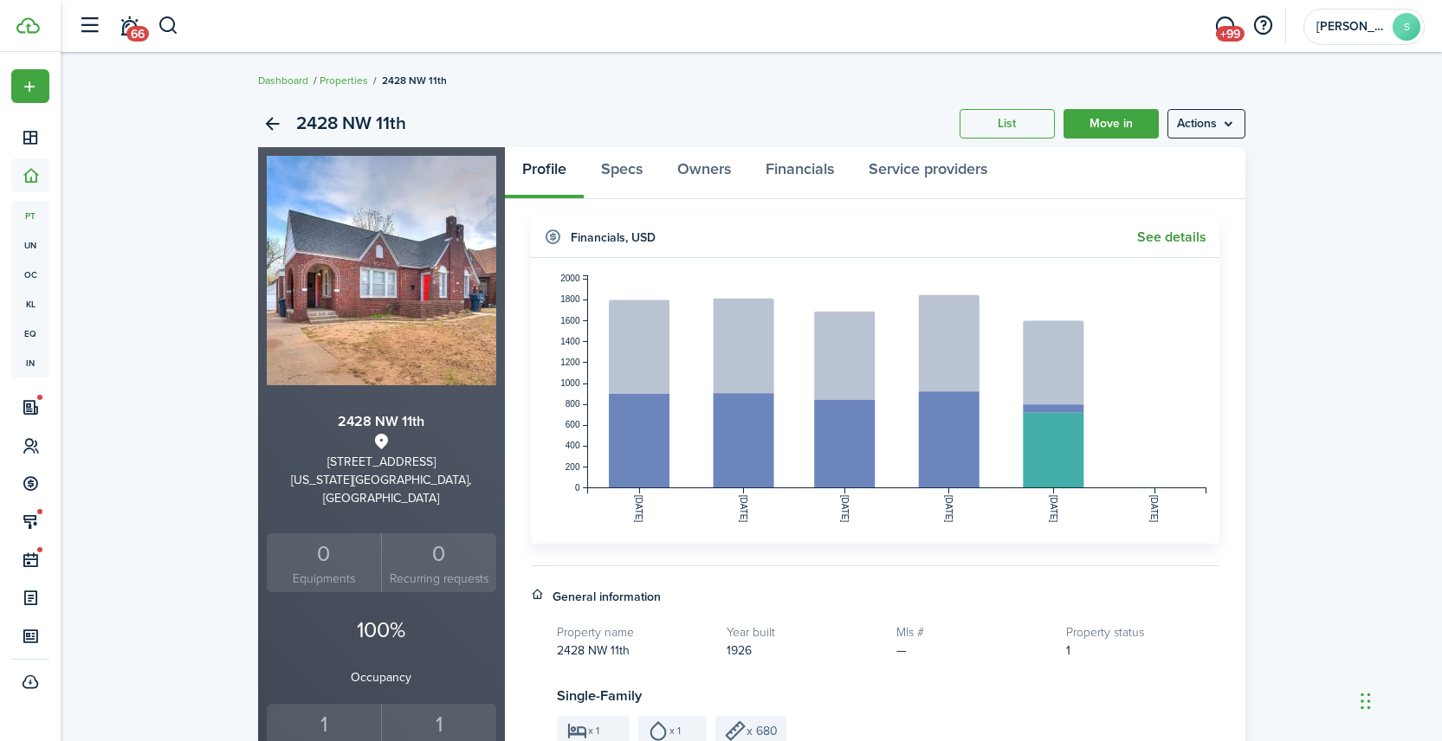
click at [1169, 242] on link "See details" at bounding box center [1171, 238] width 69 height 16
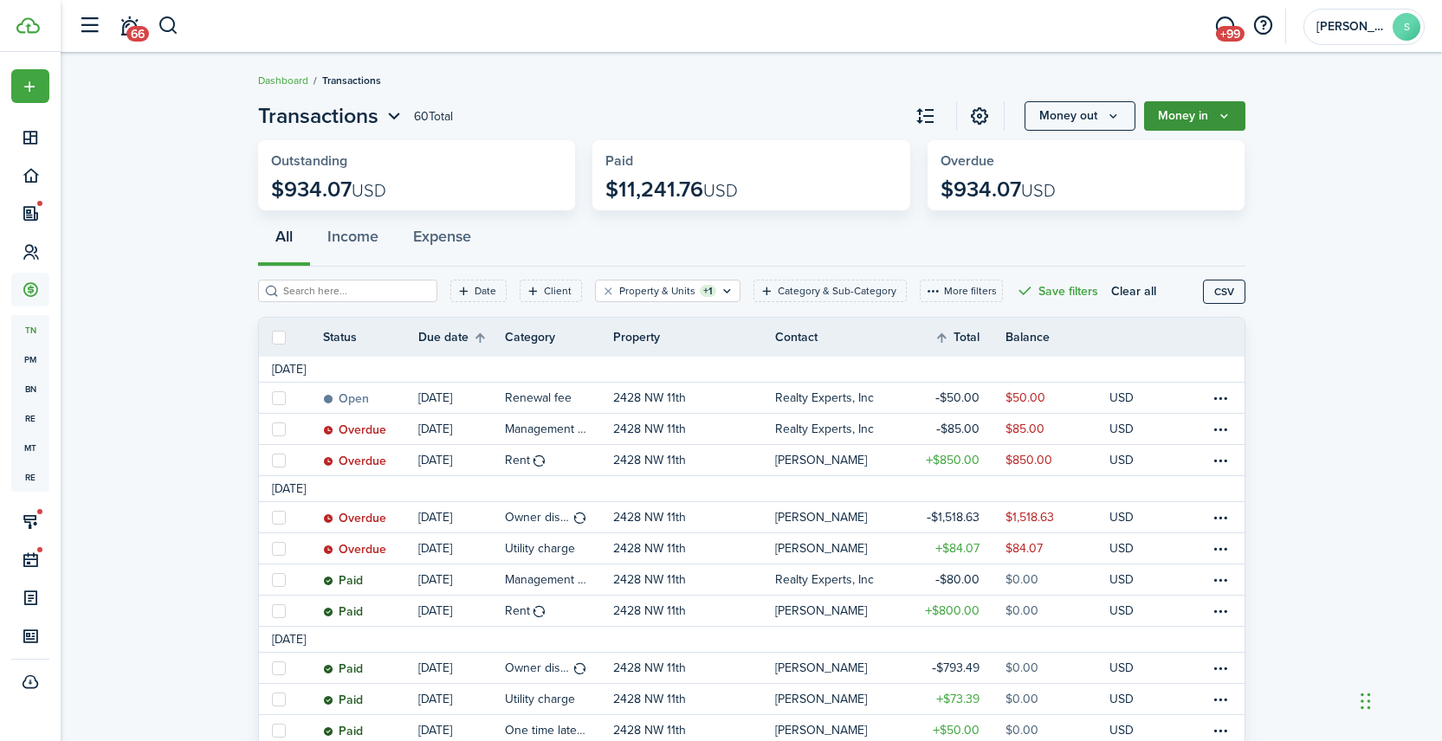
click at [1197, 115] on button "Money in" at bounding box center [1194, 115] width 101 height 29
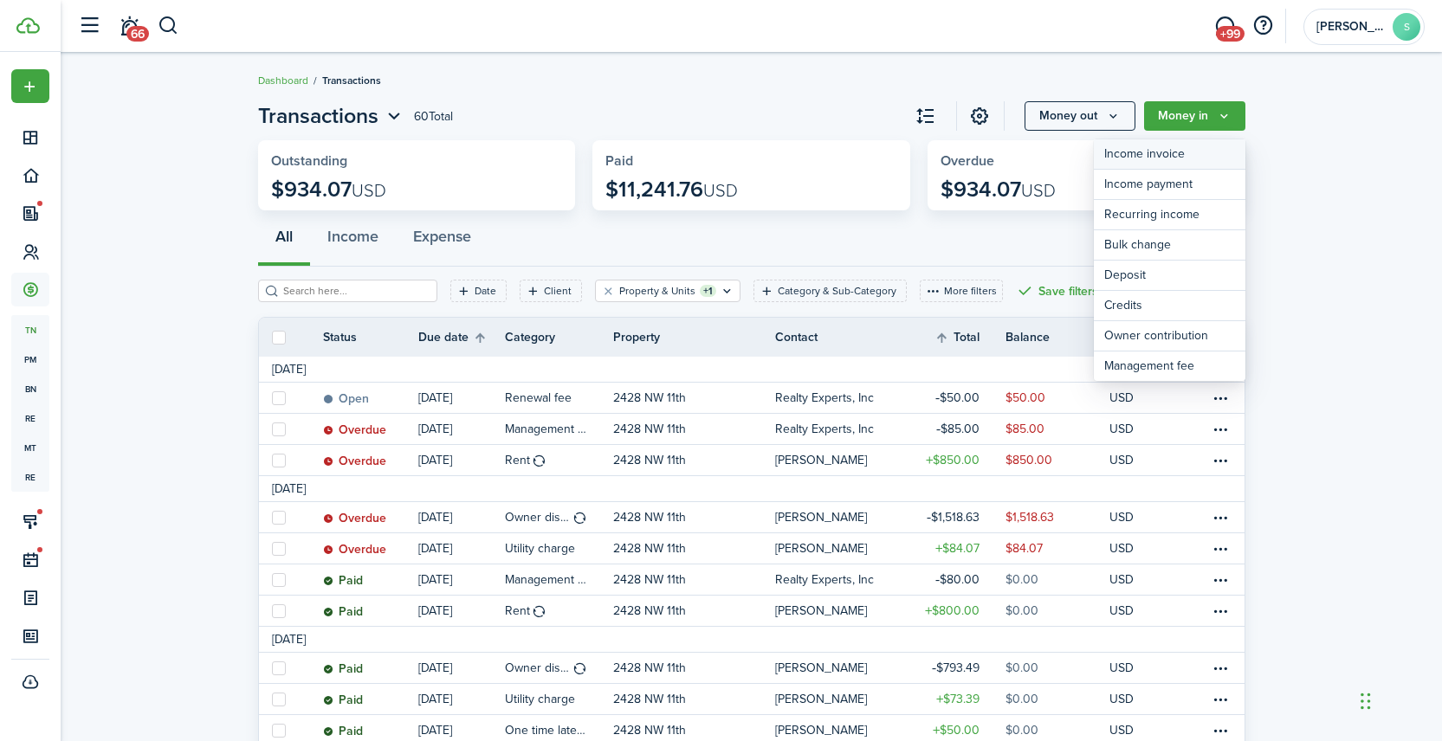
click at [1154, 156] on link "Income invoice" at bounding box center [1170, 154] width 152 height 30
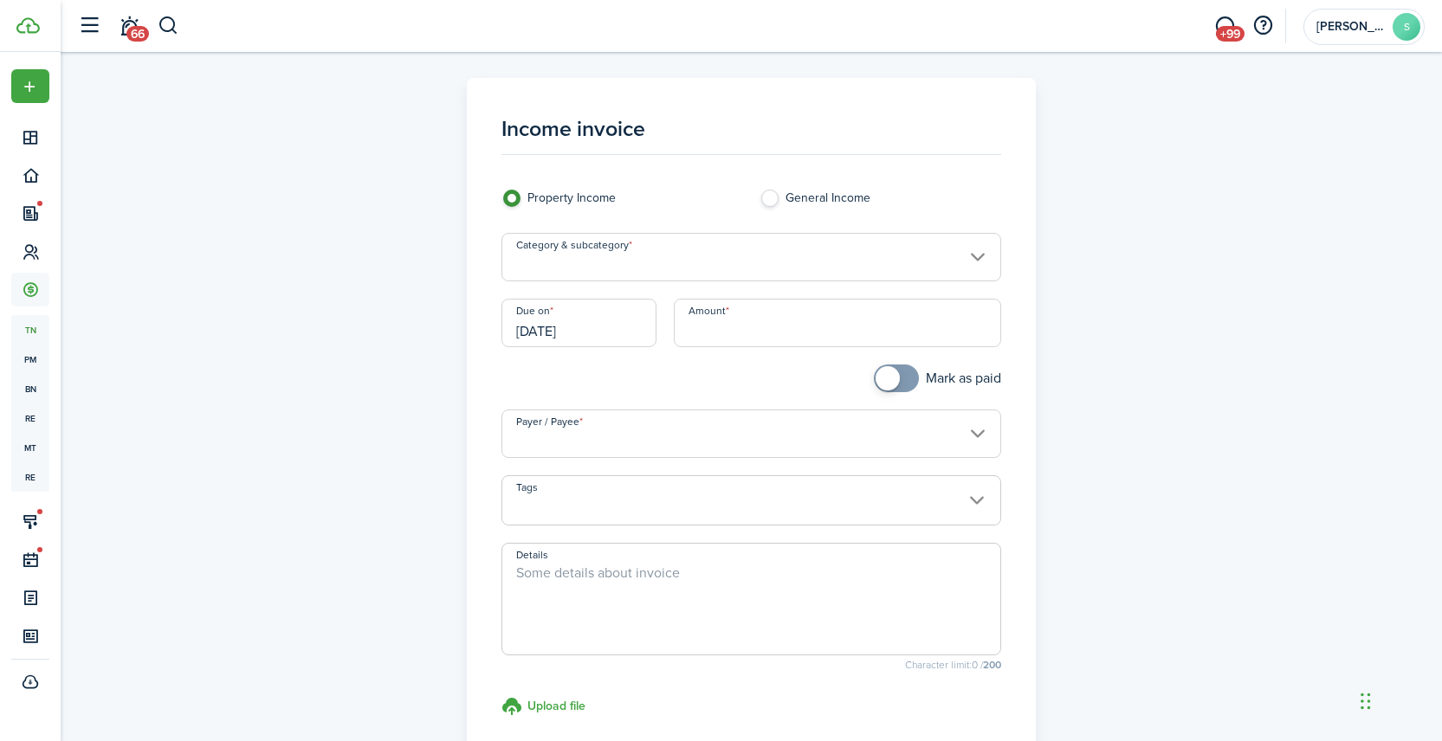
click at [699, 253] on input "Category & subcategory" at bounding box center [752, 257] width 500 height 49
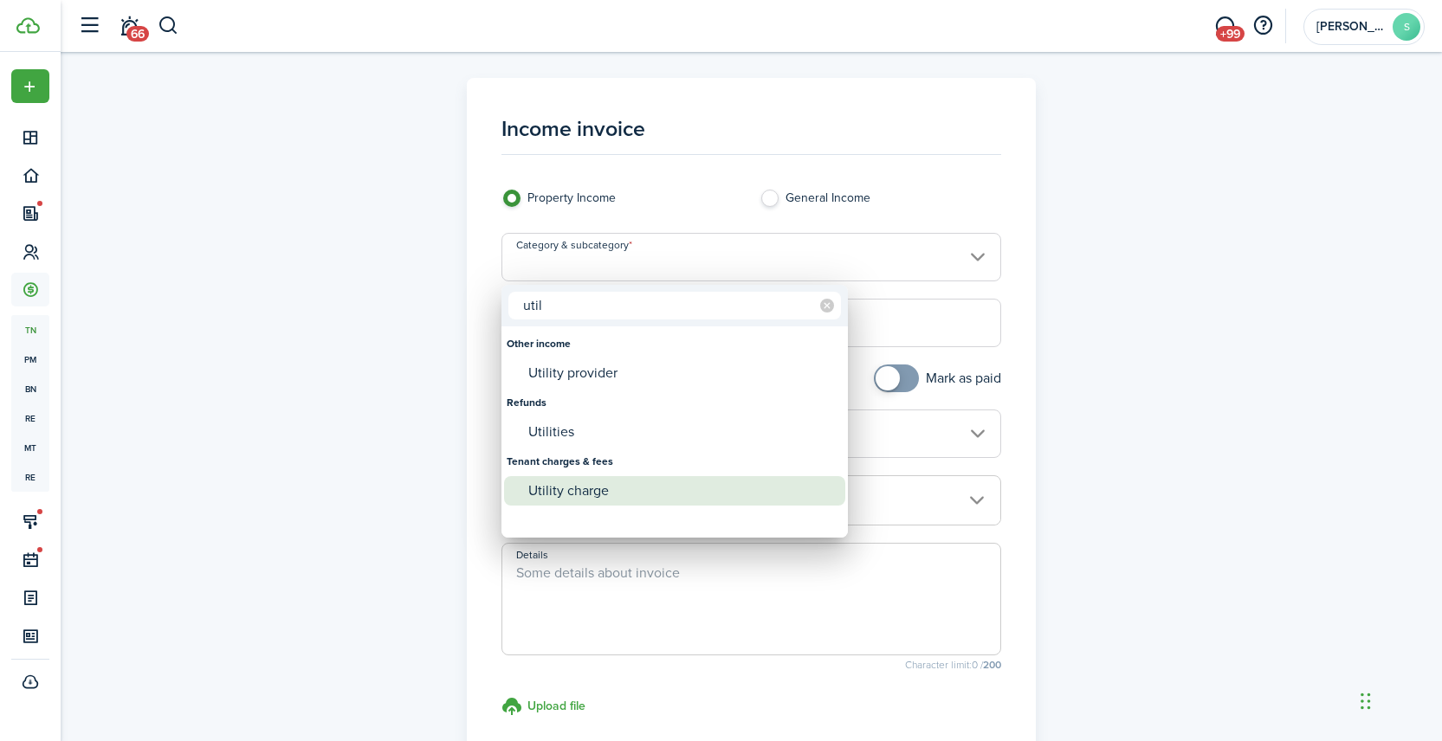
type input "util"
click at [580, 488] on div "Utility charge" at bounding box center [681, 490] width 307 height 29
type input "Tenant charges & fees / Utility charge"
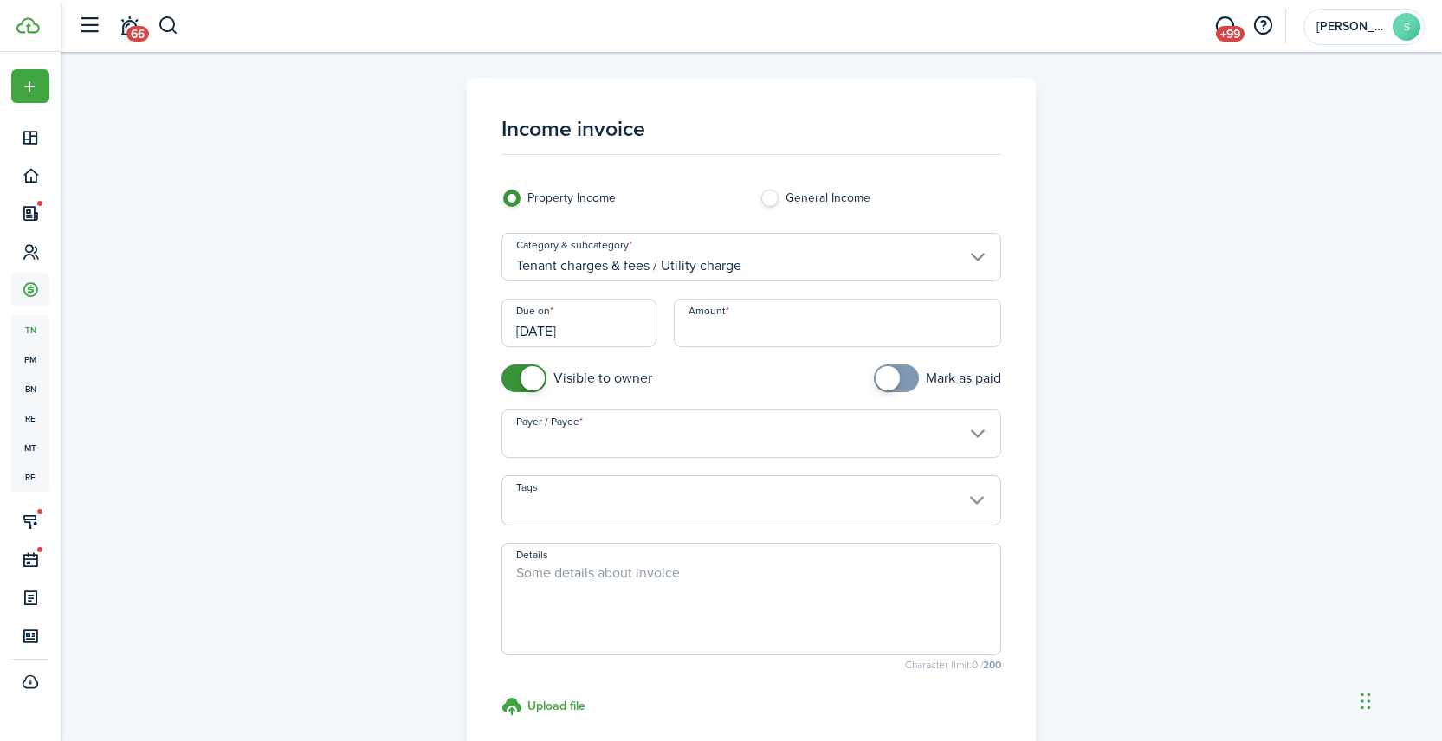
click at [766, 327] on input "Amount" at bounding box center [837, 323] width 327 height 49
click at [722, 426] on input "Payer / Payee" at bounding box center [752, 434] width 500 height 49
type input "$65.39"
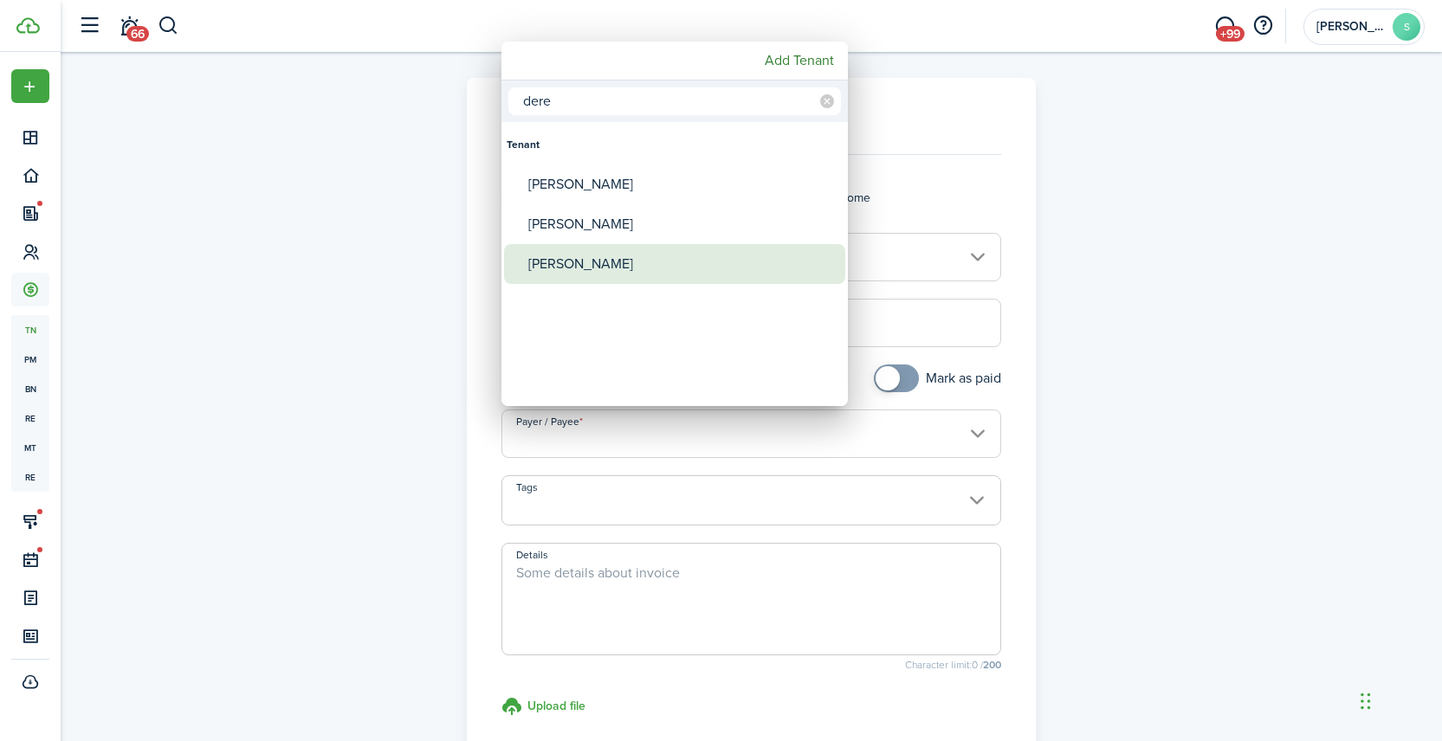
type input "dere"
click at [583, 262] on div "[PERSON_NAME]" at bounding box center [681, 264] width 307 height 40
type input "[PERSON_NAME]"
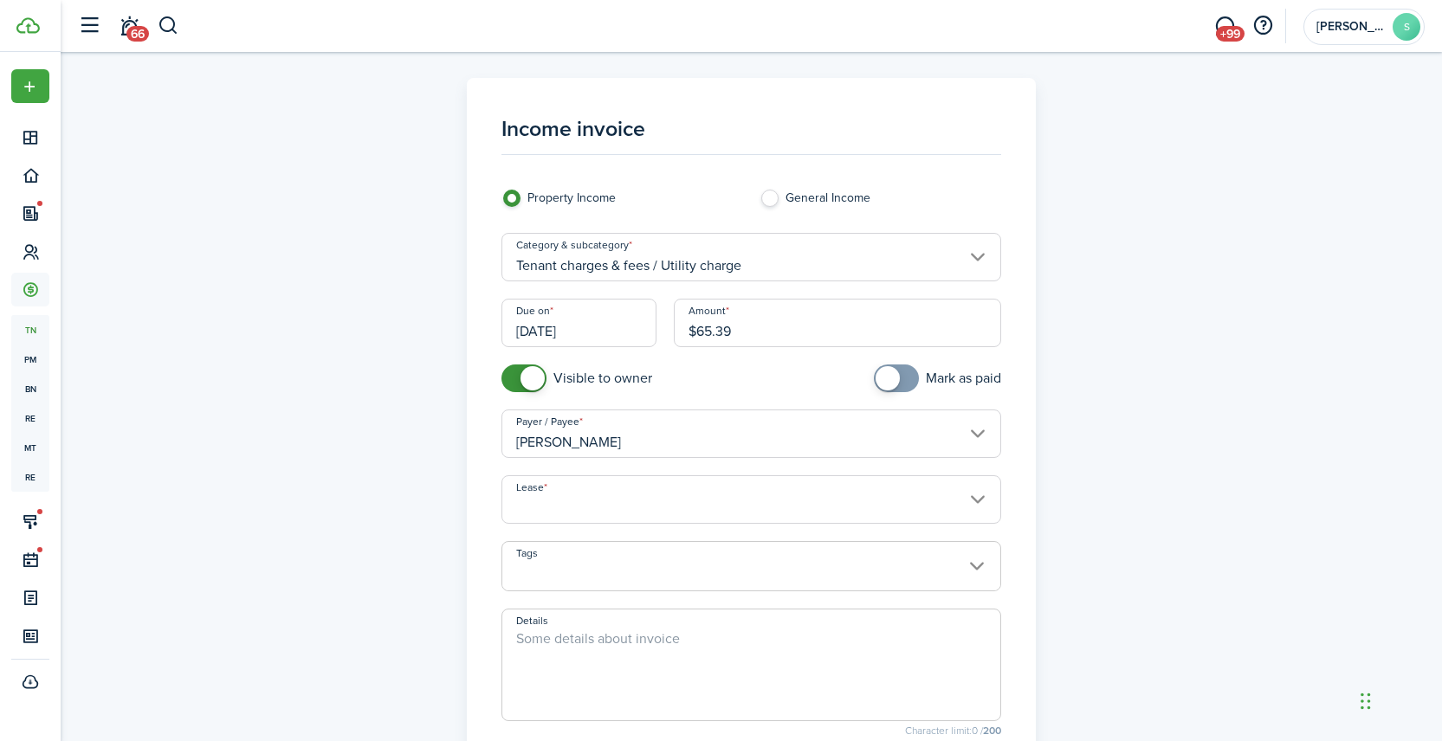
click at [615, 502] on input "Lease" at bounding box center [752, 500] width 500 height 49
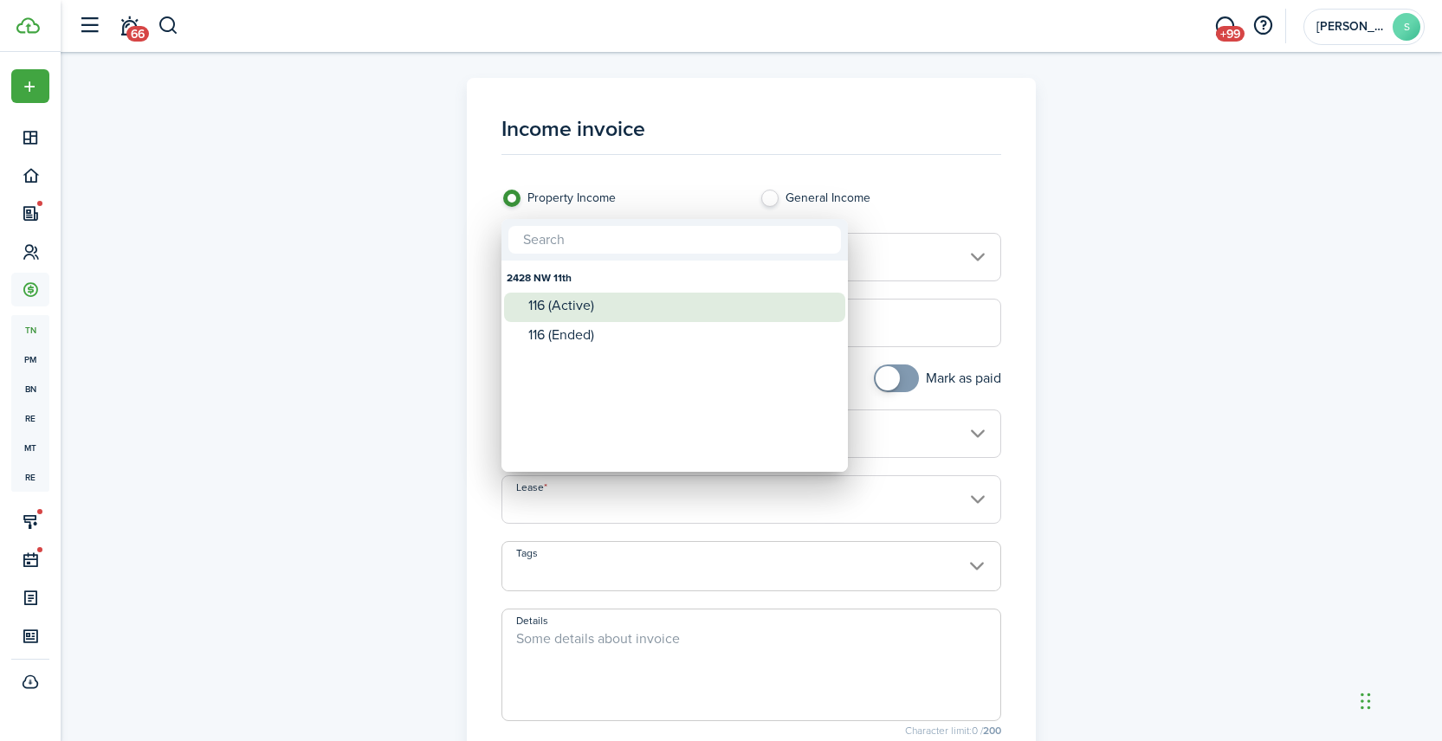
click at [593, 310] on div "116 (Active)" at bounding box center [681, 306] width 307 height 16
type input "2428 NW 11th. Lease #116 (Active)"
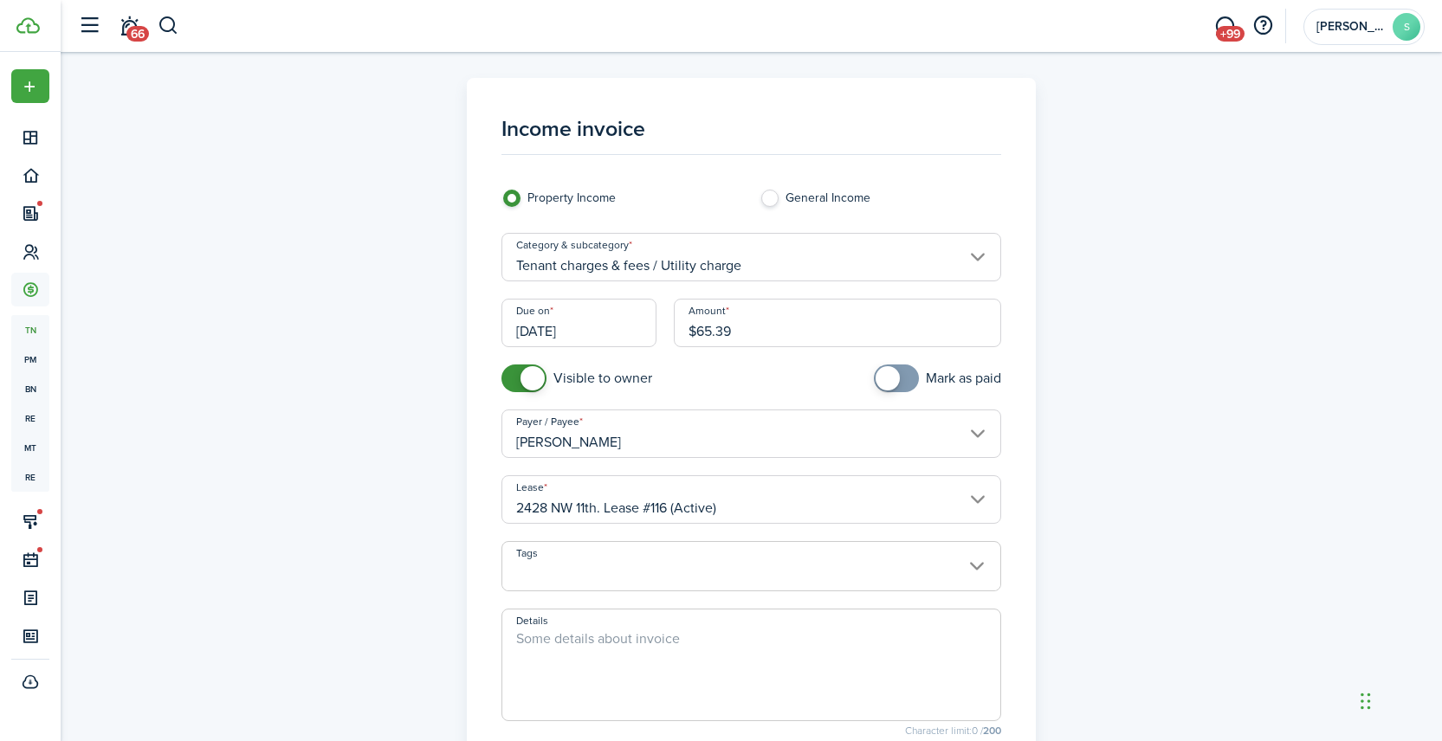
click at [610, 652] on textarea "Details" at bounding box center [751, 670] width 498 height 83
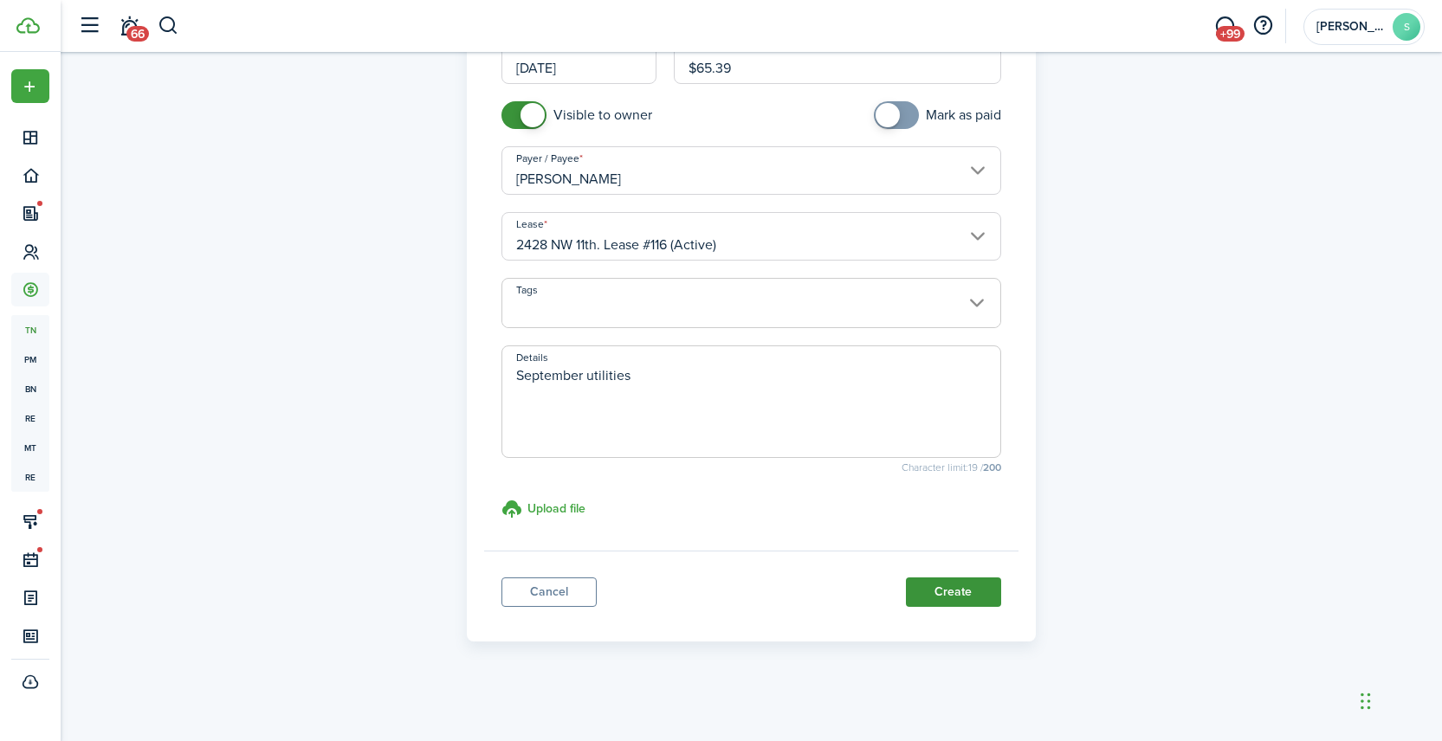
type textarea "September utilities"
click at [965, 585] on button "Create" at bounding box center [953, 592] width 95 height 29
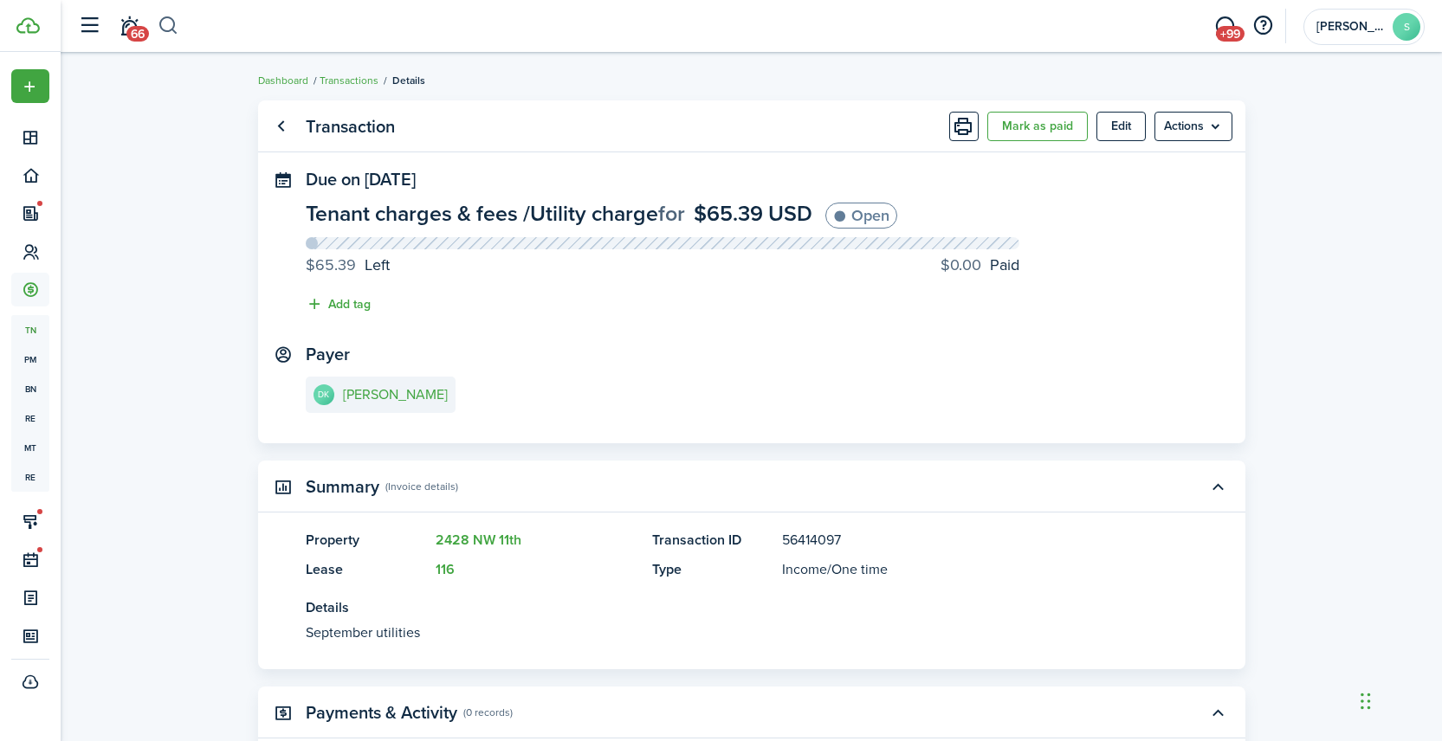
click at [171, 23] on button "button" at bounding box center [169, 25] width 22 height 29
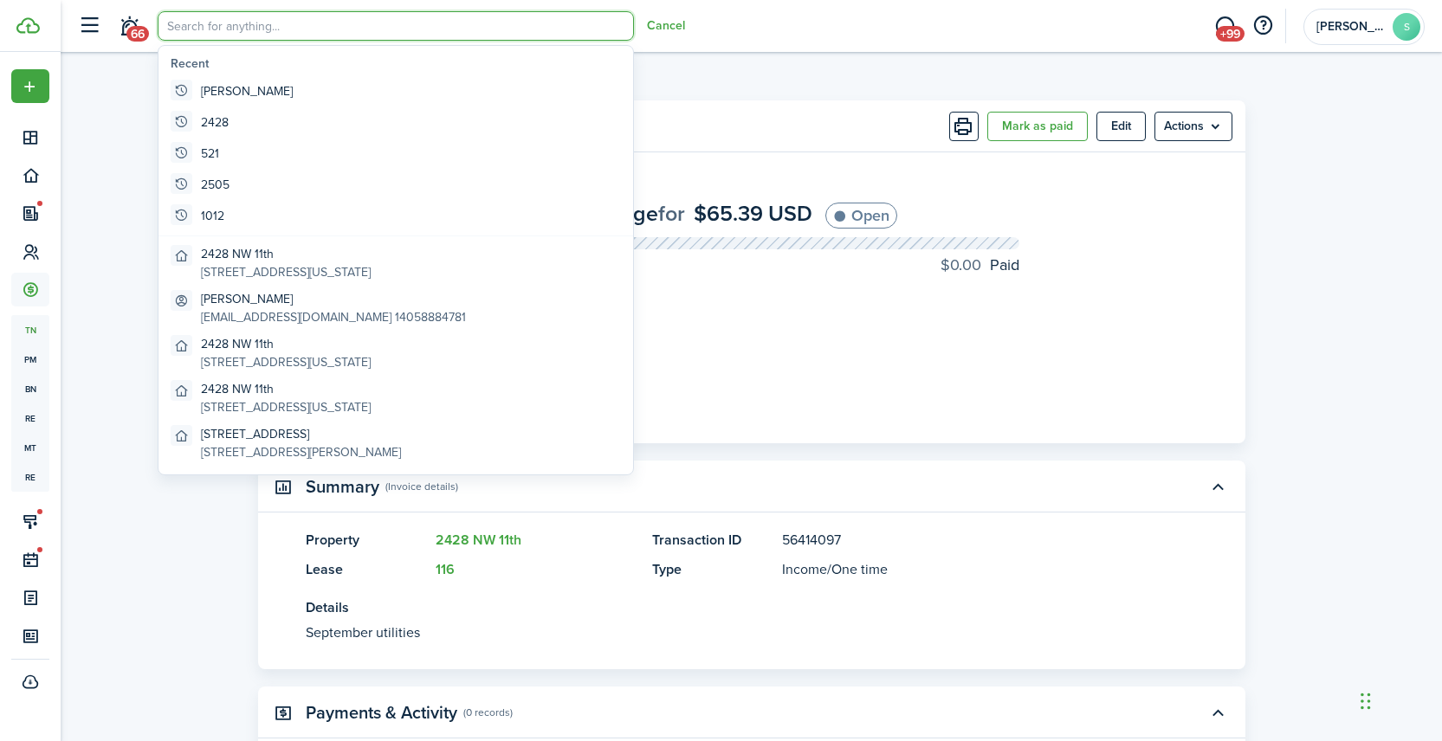
click at [238, 29] on input "search" at bounding box center [396, 25] width 476 height 29
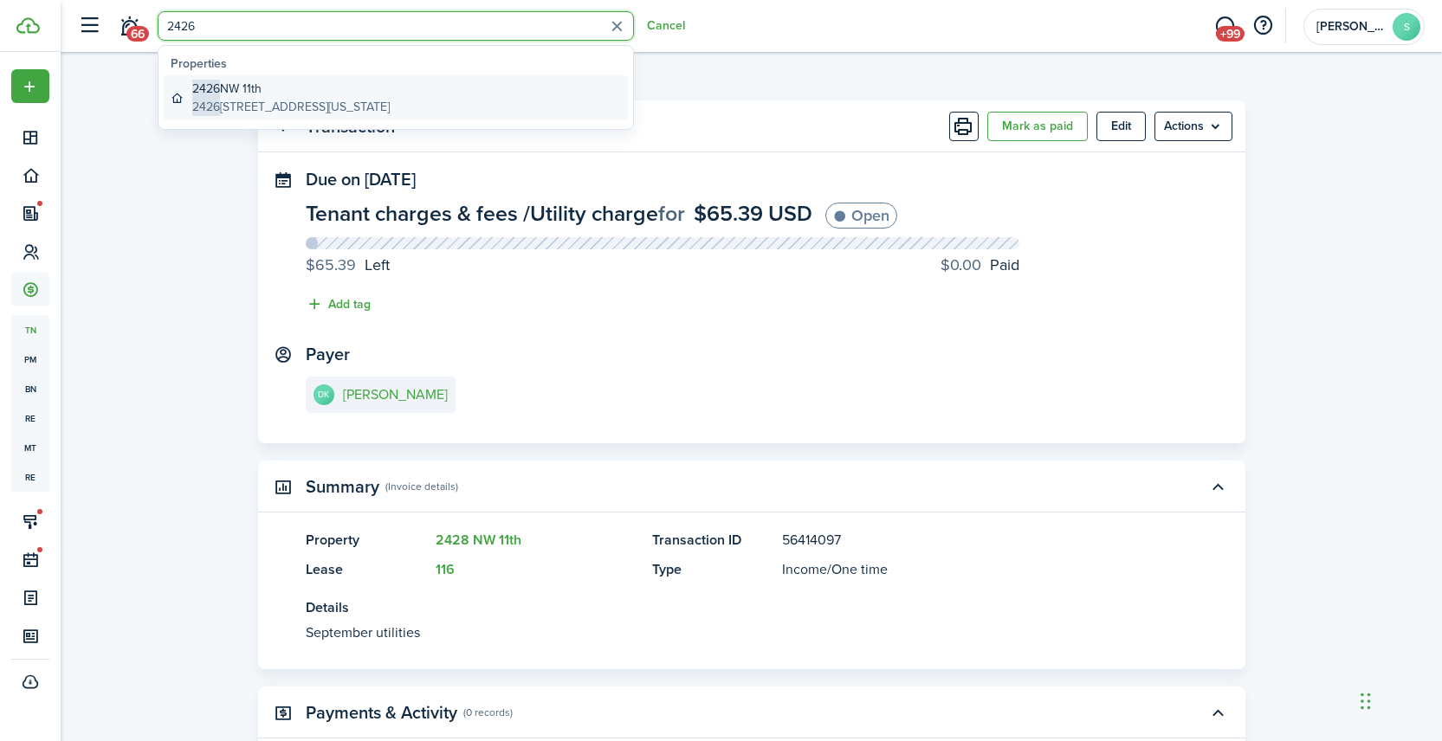
type input "2426"
click at [273, 89] on global-search-item-title "2426 NW 11th" at bounding box center [290, 89] width 197 height 18
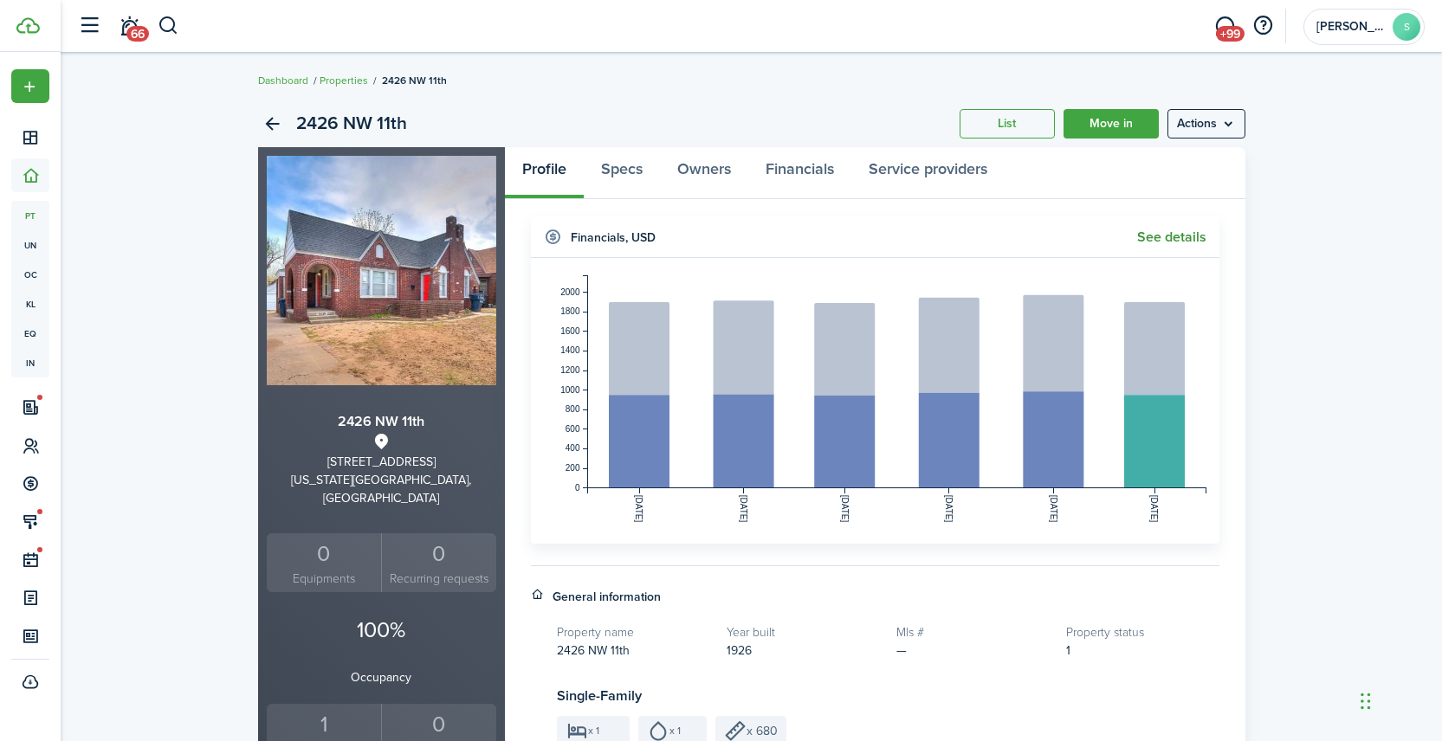
click at [1186, 235] on link "See details" at bounding box center [1171, 238] width 69 height 16
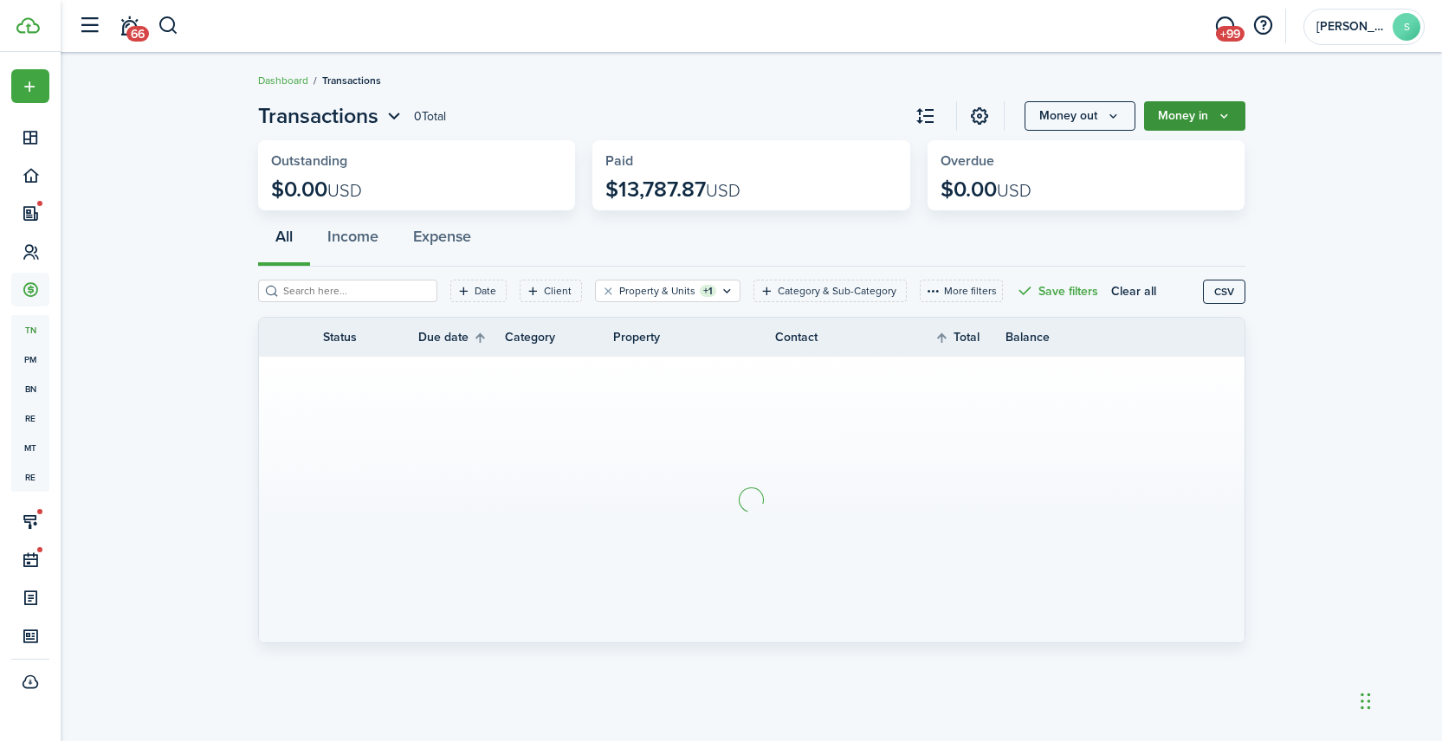
click at [1214, 116] on button "Money in" at bounding box center [1194, 115] width 101 height 29
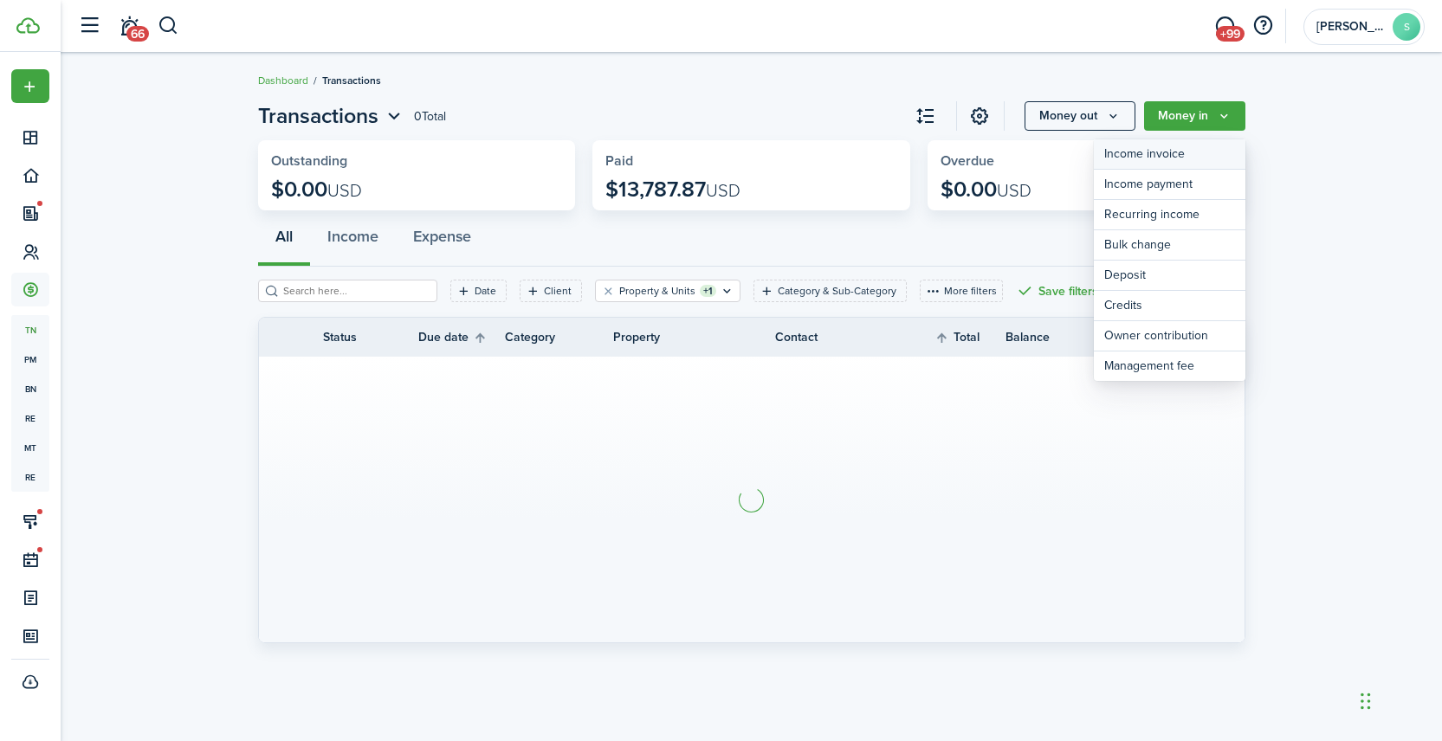
click at [1142, 152] on link "Income invoice" at bounding box center [1170, 154] width 152 height 30
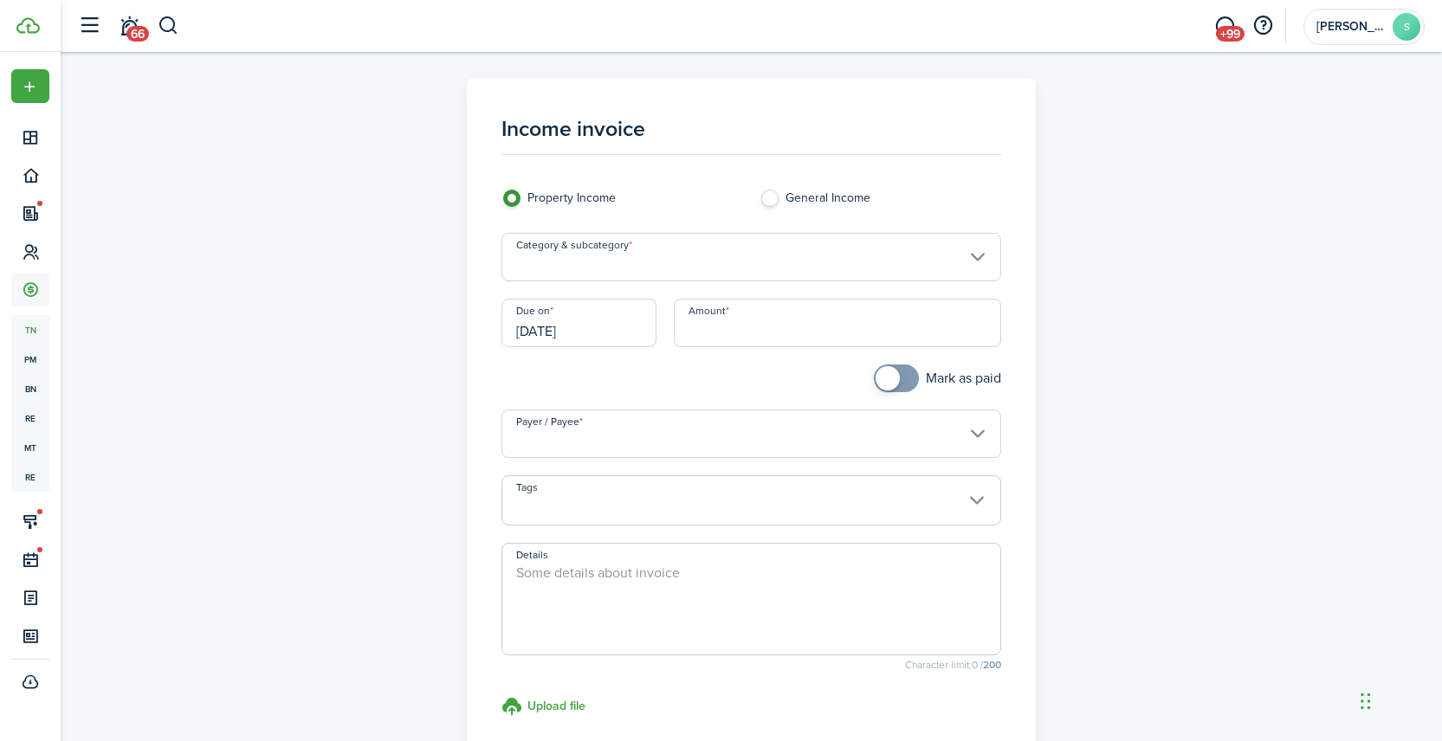
click at [672, 259] on input "Category & subcategory" at bounding box center [752, 257] width 500 height 49
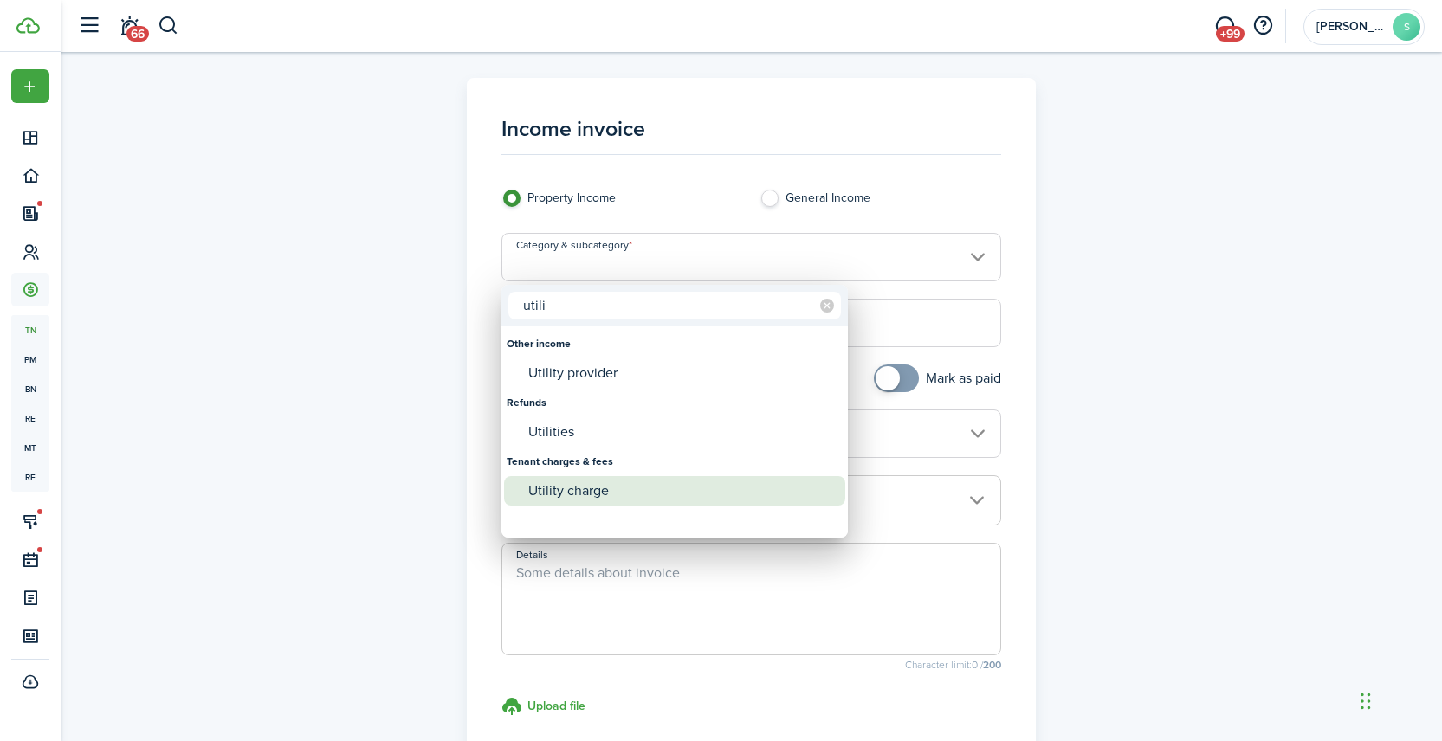
type input "utili"
click at [595, 489] on div "Utility charge" at bounding box center [681, 490] width 307 height 29
type input "Tenant charges & fees / Utility charge"
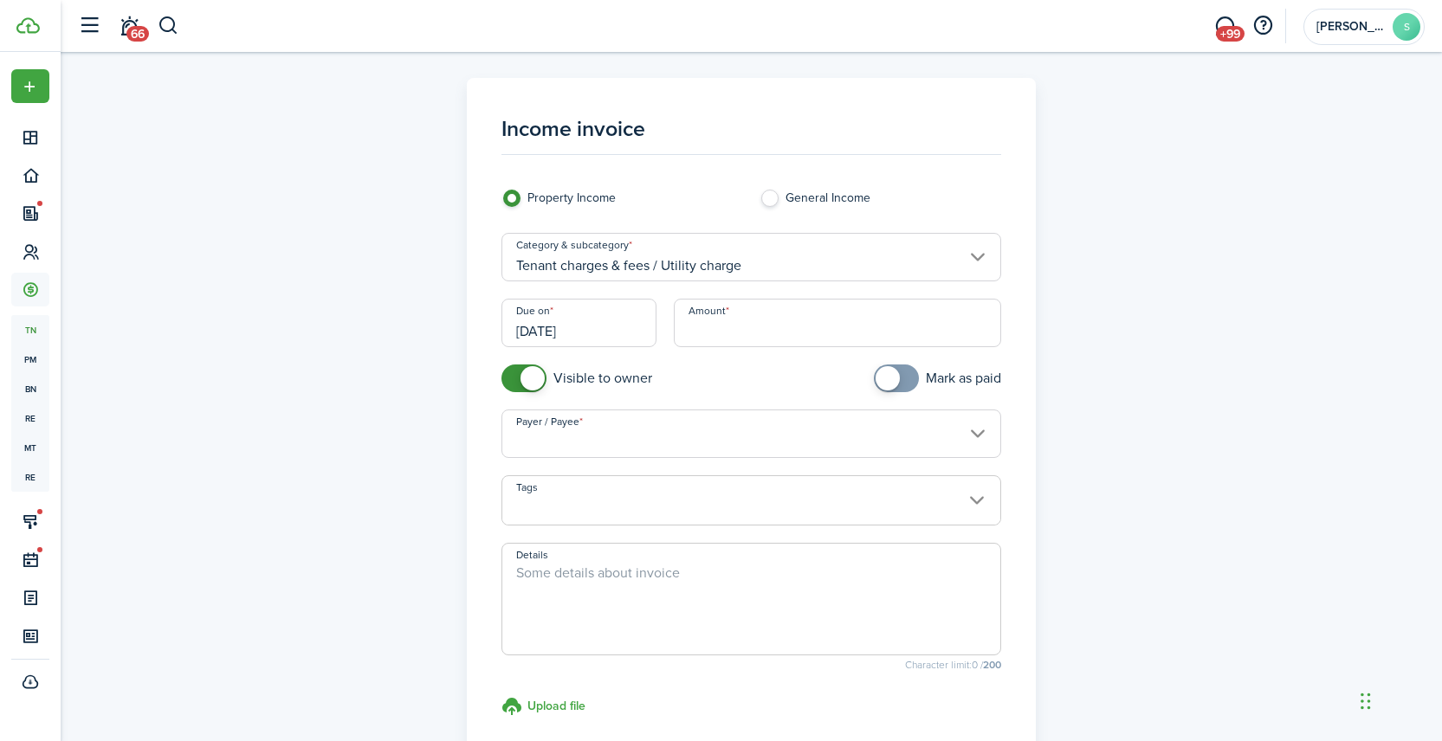
click at [770, 333] on input "Amount" at bounding box center [837, 323] width 327 height 49
click at [688, 441] on input "Payer / Payee" at bounding box center [752, 434] width 500 height 49
type input "$65.39"
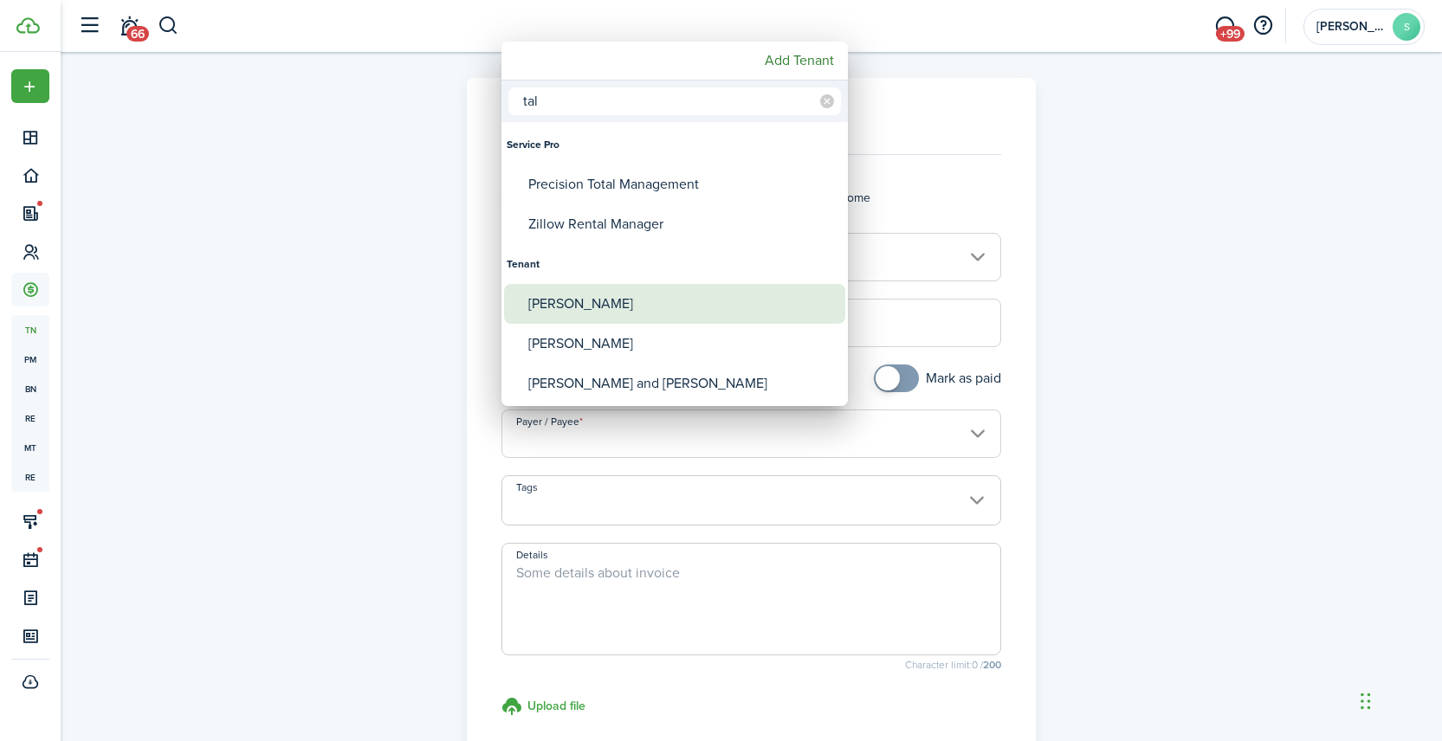
type input "tal"
click at [612, 308] on div "[PERSON_NAME]" at bounding box center [681, 304] width 307 height 40
type input "[PERSON_NAME]"
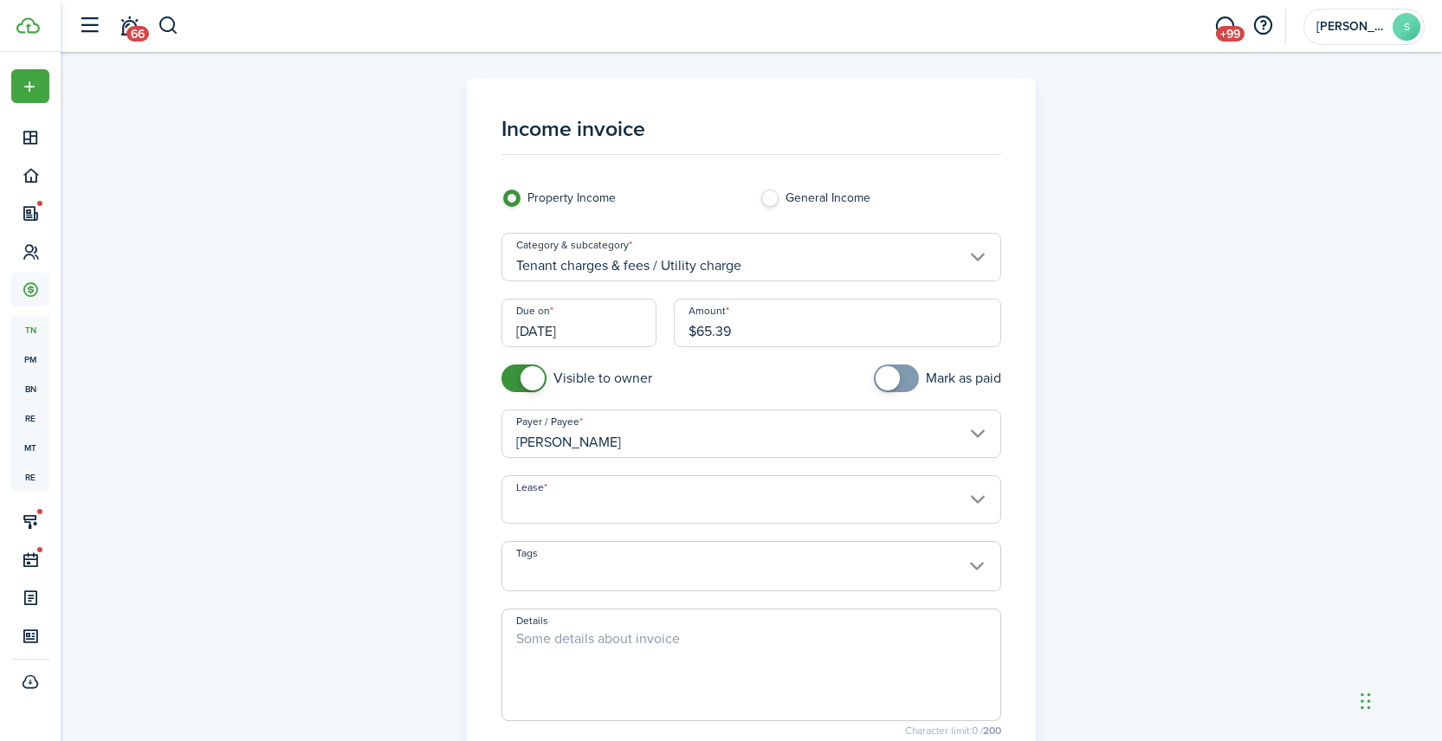
click at [612, 509] on input "Lease" at bounding box center [752, 500] width 500 height 49
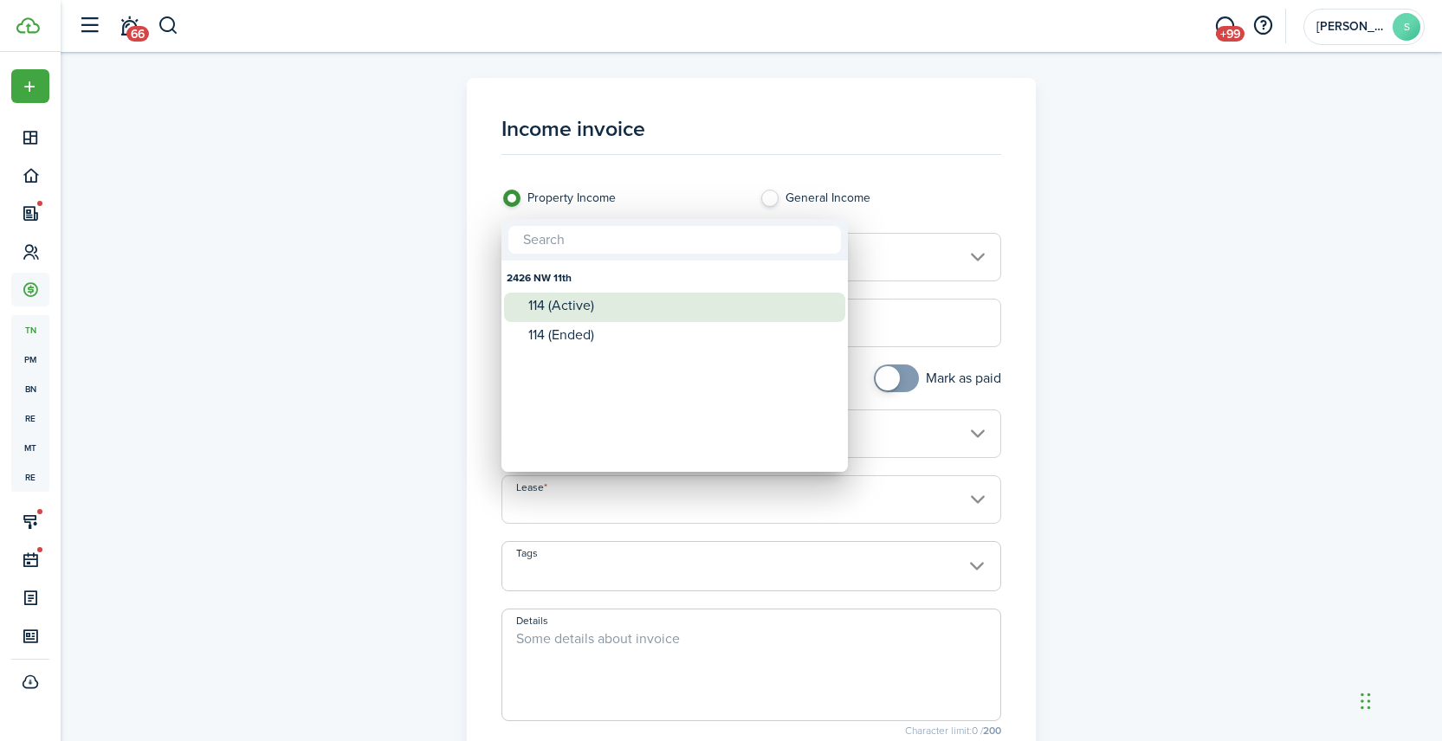
click at [612, 299] on div "114 (Active)" at bounding box center [681, 306] width 307 height 16
type input "2426 NW 11th. Lease #114 (Active)"
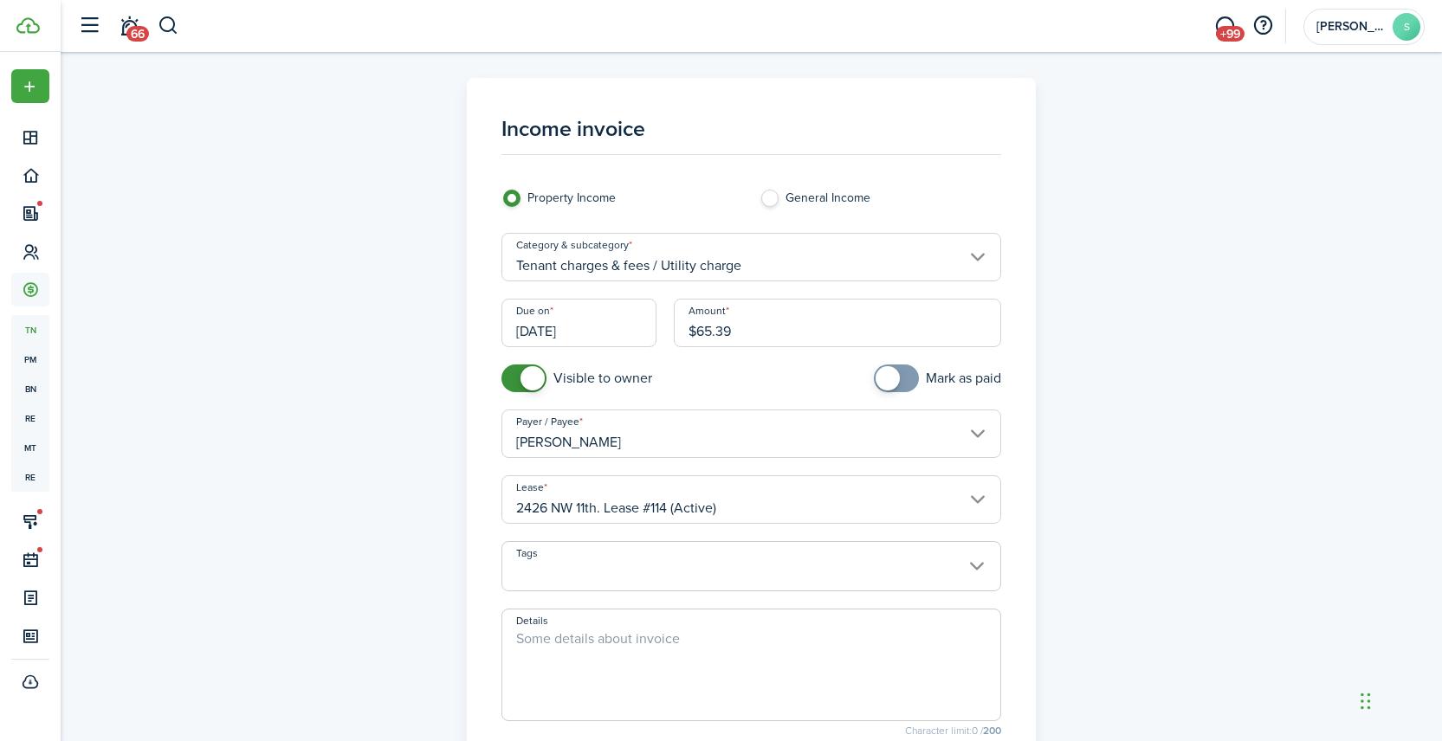
click at [636, 625] on span at bounding box center [752, 665] width 500 height 113
click at [636, 639] on textarea "Details" at bounding box center [751, 670] width 498 height 83
type textarea "S"
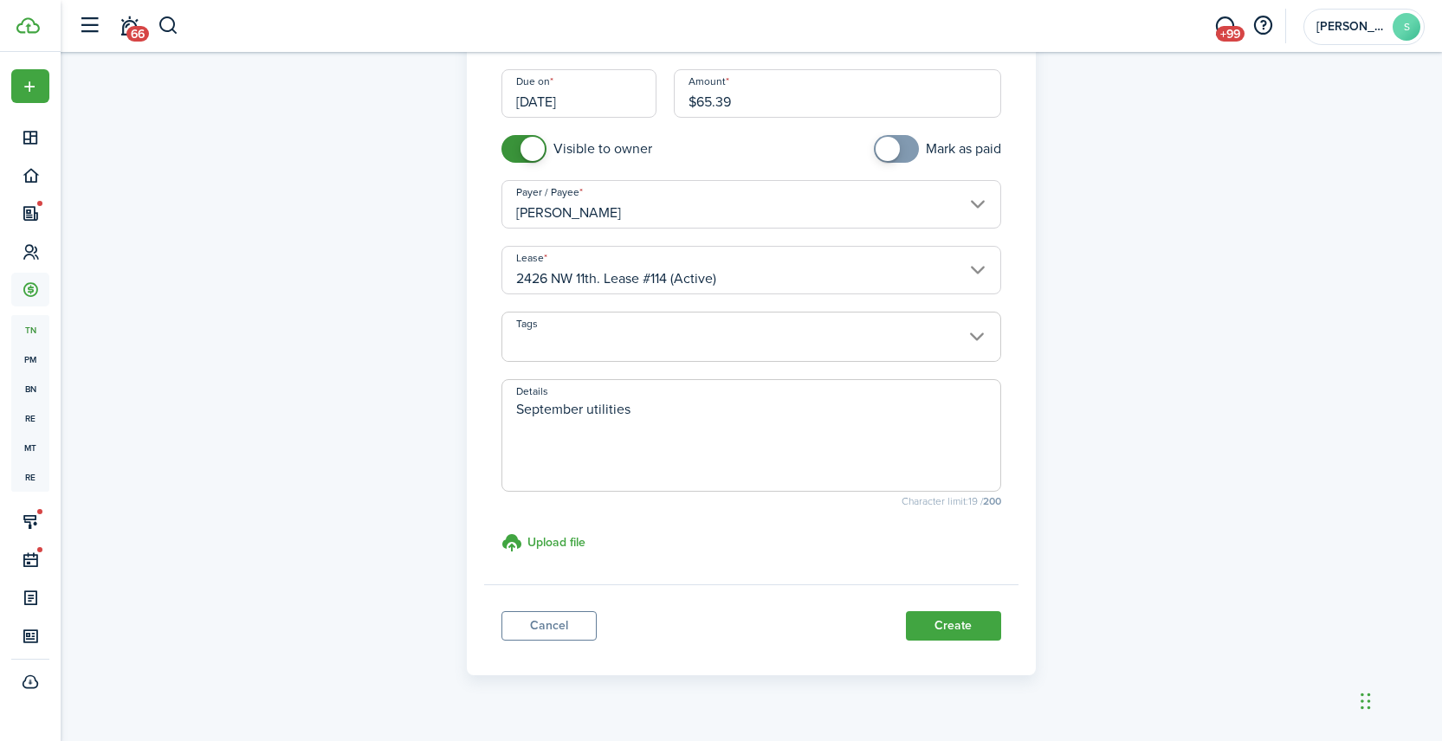
scroll to position [263, 0]
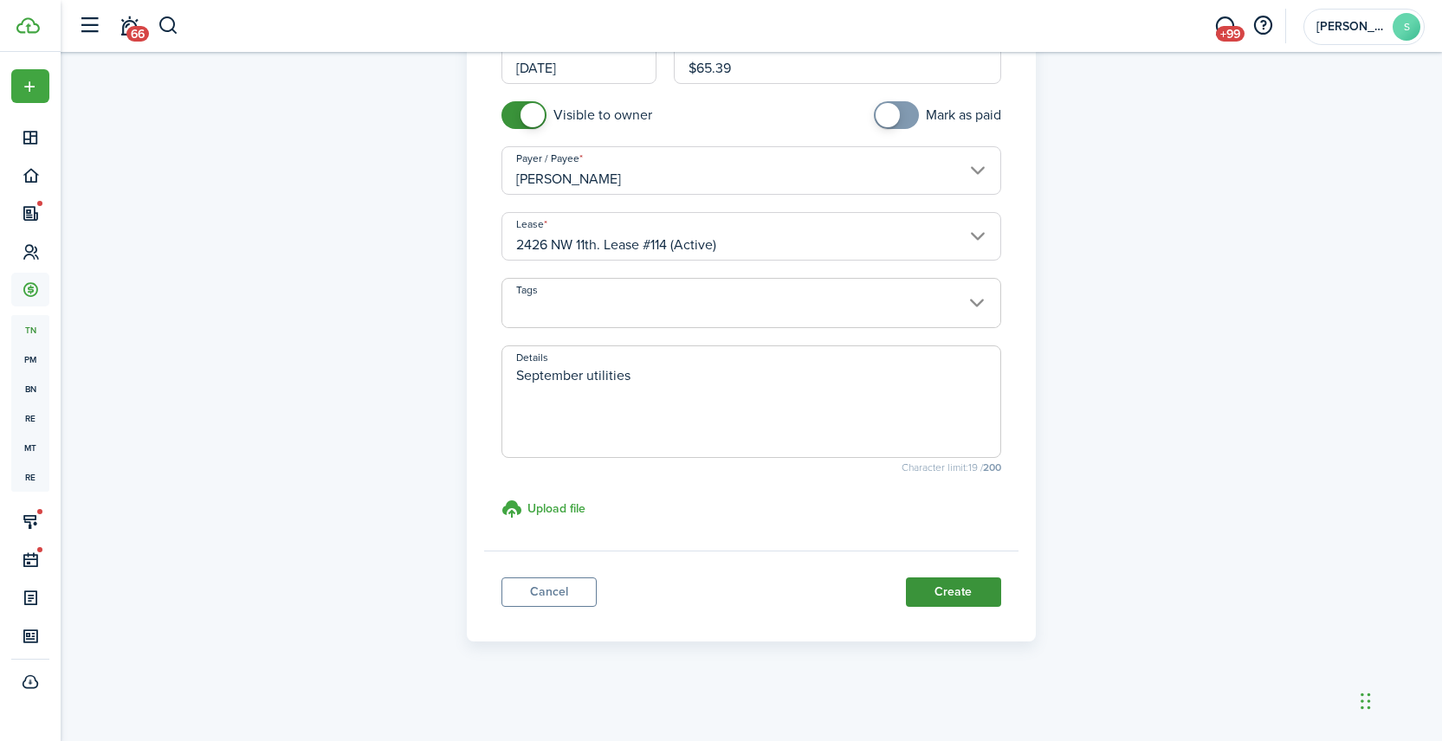
type textarea "September utilities"
click at [958, 592] on button "Create" at bounding box center [953, 592] width 95 height 29
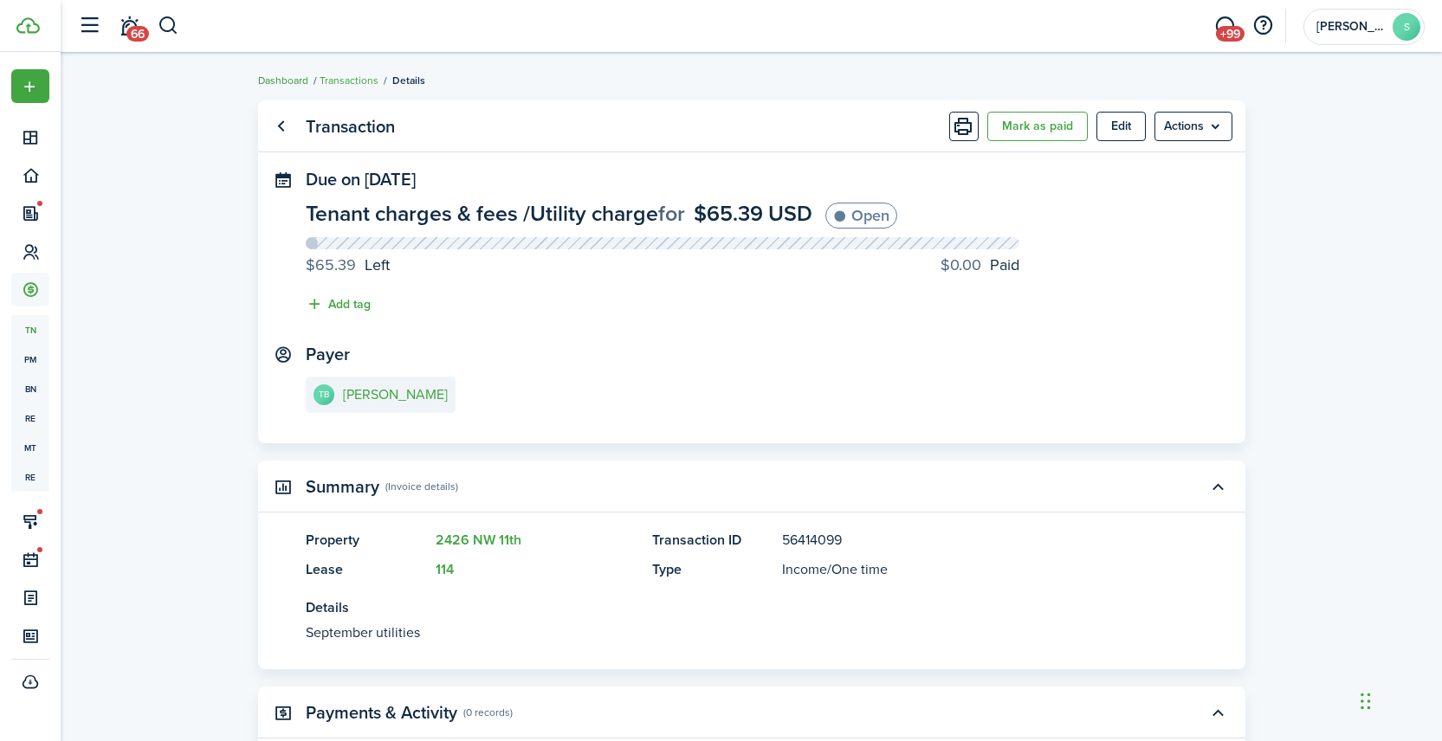
click at [278, 78] on link "Dashboard" at bounding box center [283, 81] width 50 height 16
